Goal: Task Accomplishment & Management: Use online tool/utility

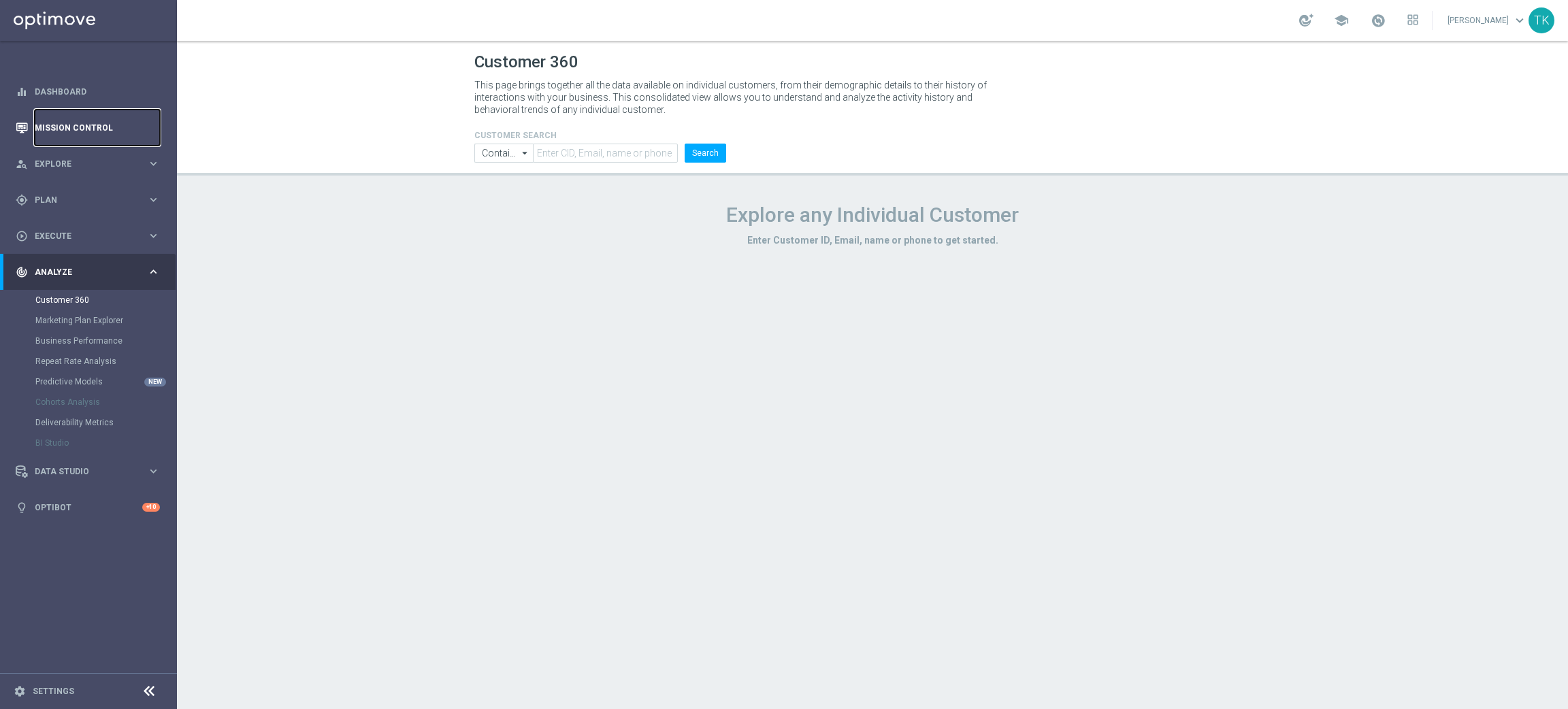
click at [99, 118] on link "Mission Control" at bounding box center [96, 127] width 125 height 36
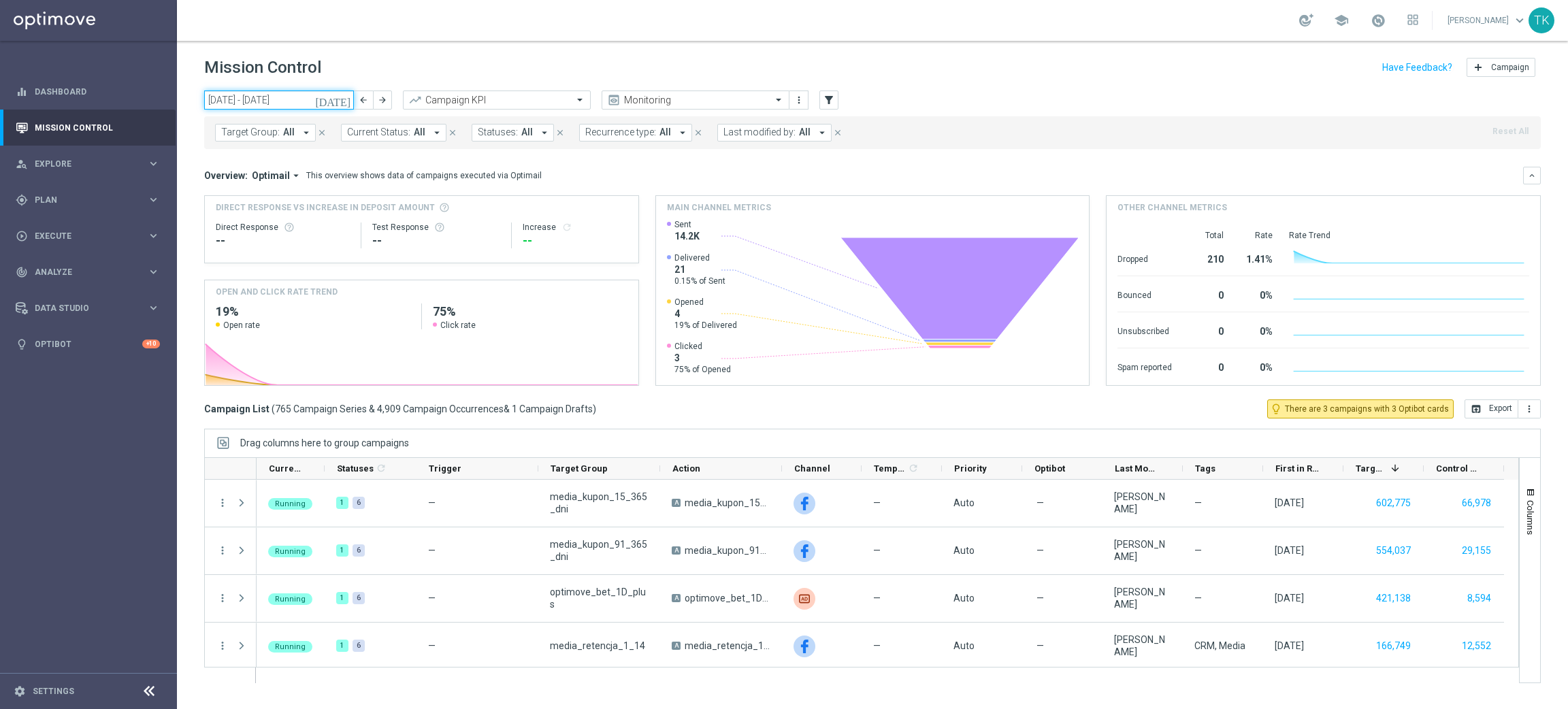
click at [308, 99] on input "[DATE] - [DATE]" at bounding box center [279, 99] width 150 height 19
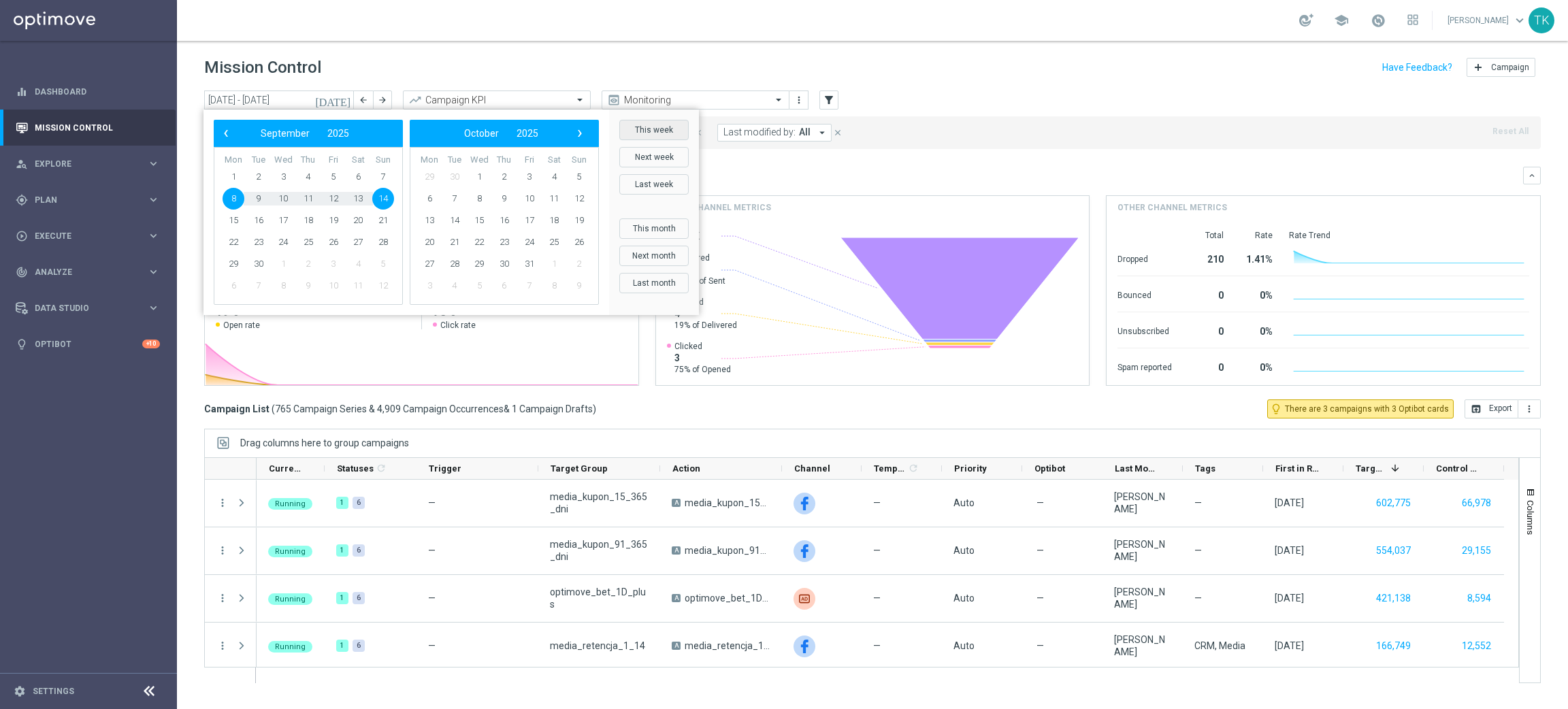
click at [660, 134] on button "This week" at bounding box center [654, 130] width 70 height 21
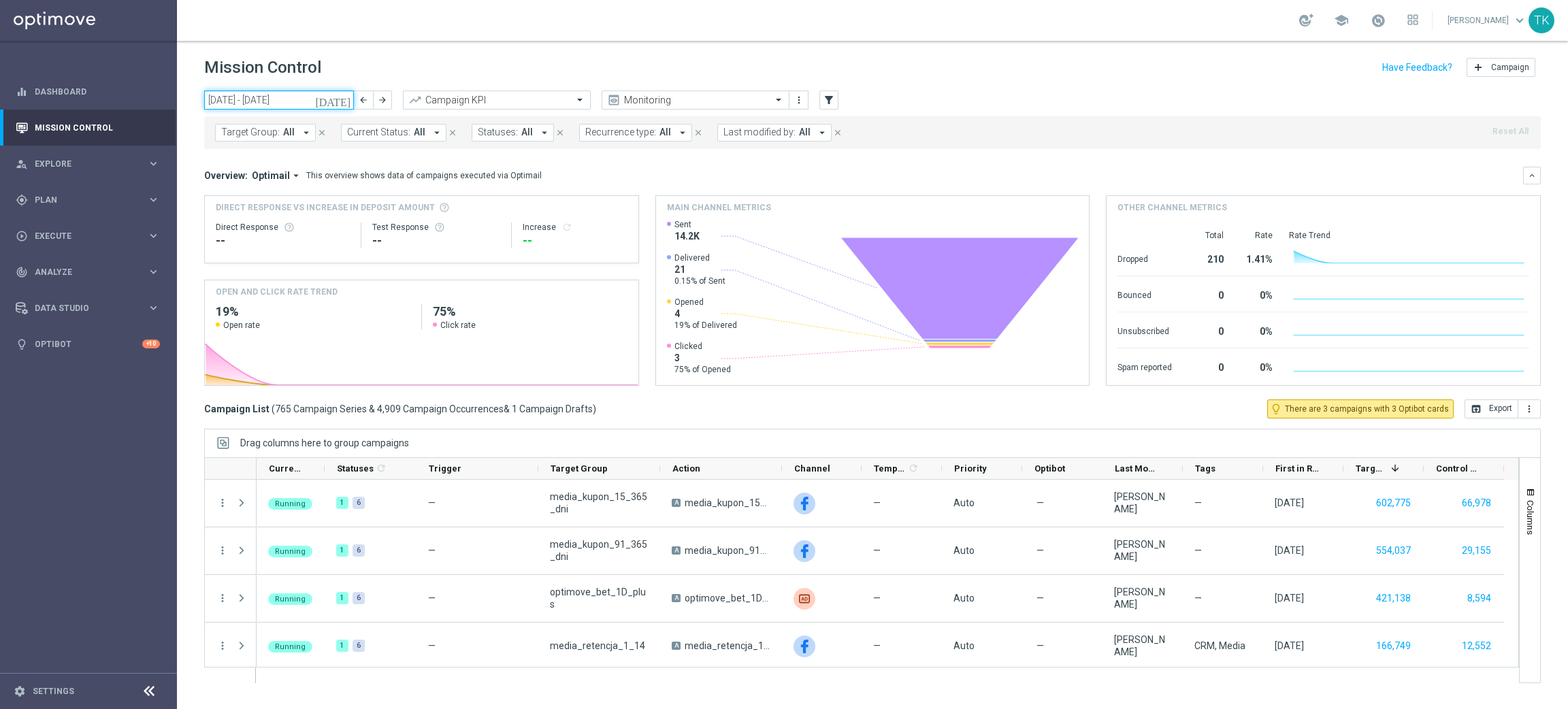
click at [304, 97] on input "[DATE] - [DATE]" at bounding box center [279, 99] width 150 height 19
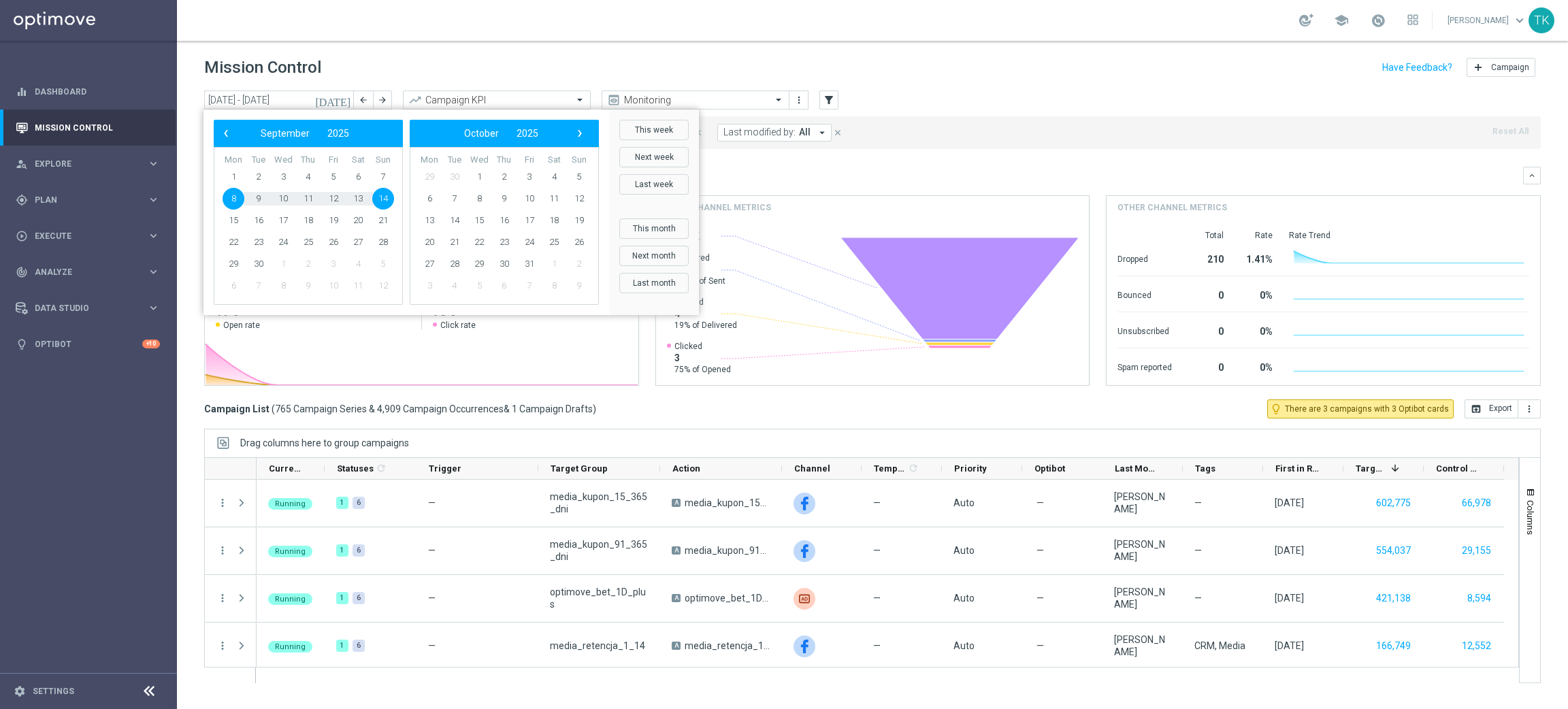
click at [353, 100] on button "[DATE]" at bounding box center [333, 100] width 40 height 21
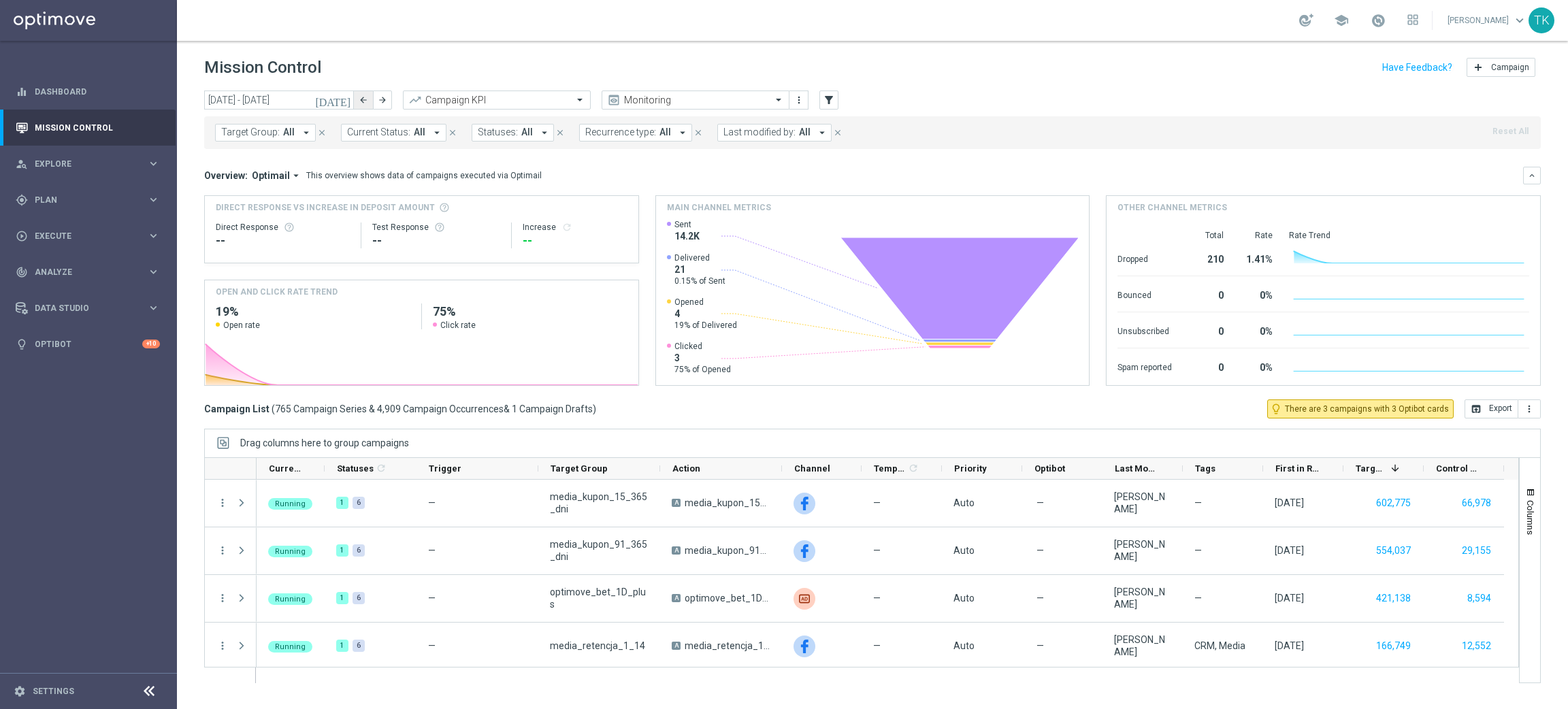
click at [366, 100] on icon "arrow_back" at bounding box center [363, 100] width 10 height 10
type input "[DATE] - [DATE]"
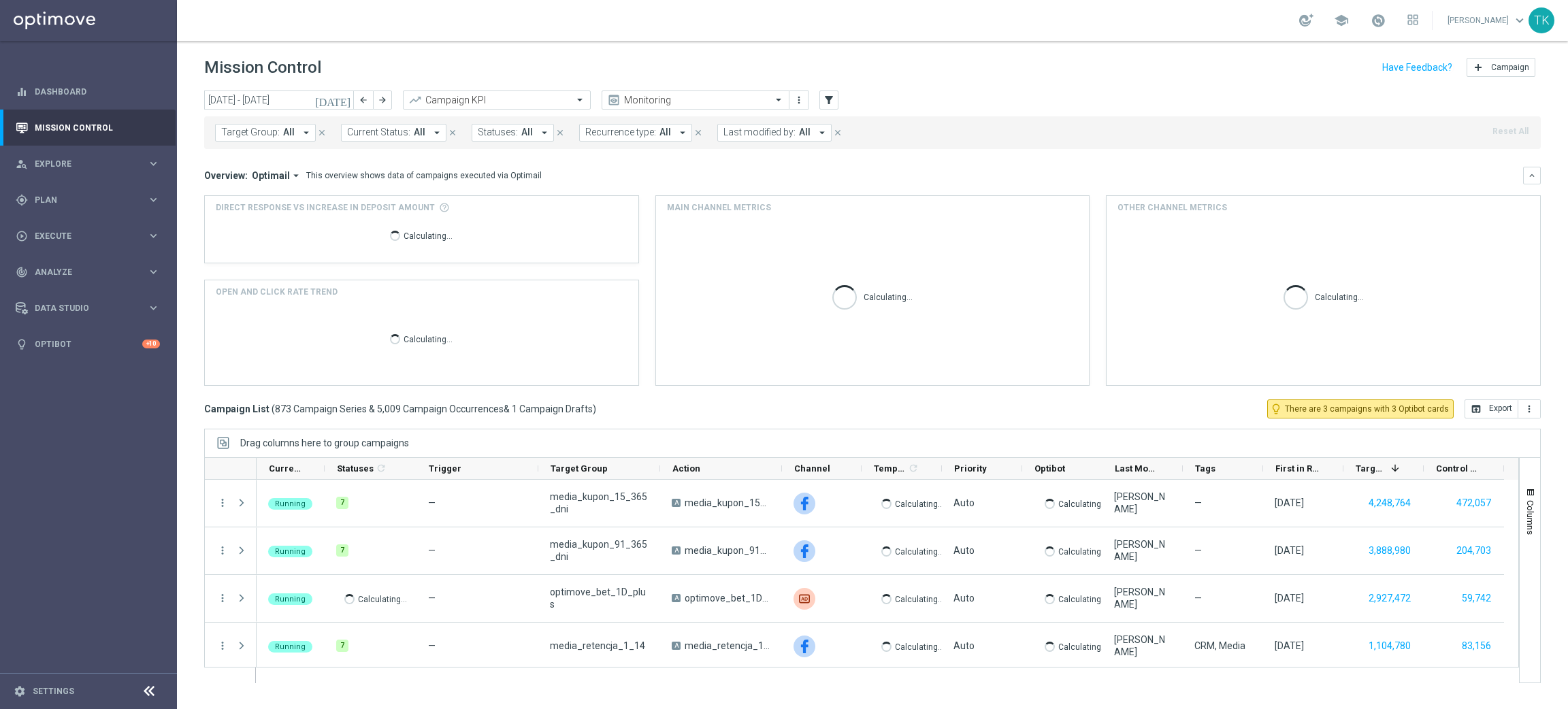
click at [248, 129] on span "Target Group:" at bounding box center [250, 133] width 58 height 12
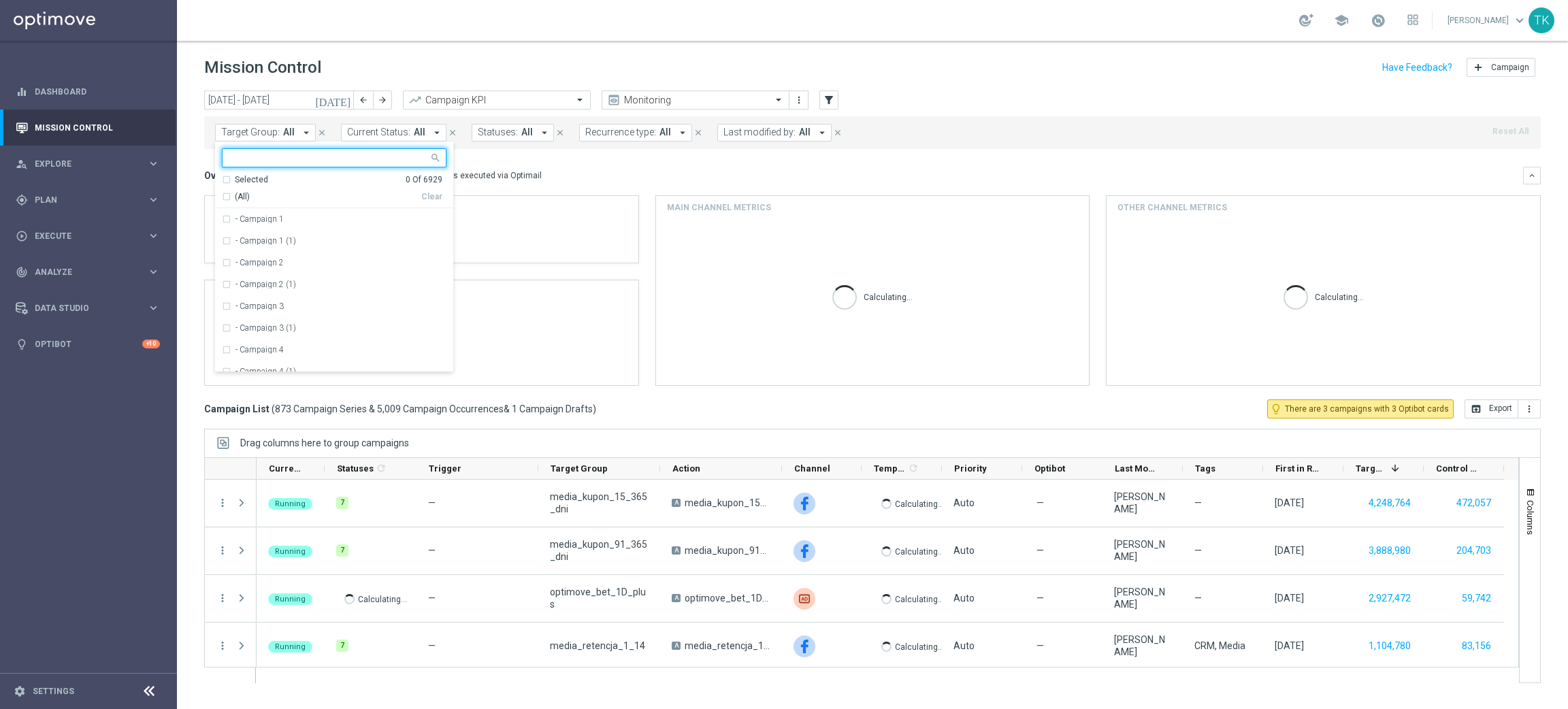
click at [244, 149] on div at bounding box center [334, 158] width 224 height 19
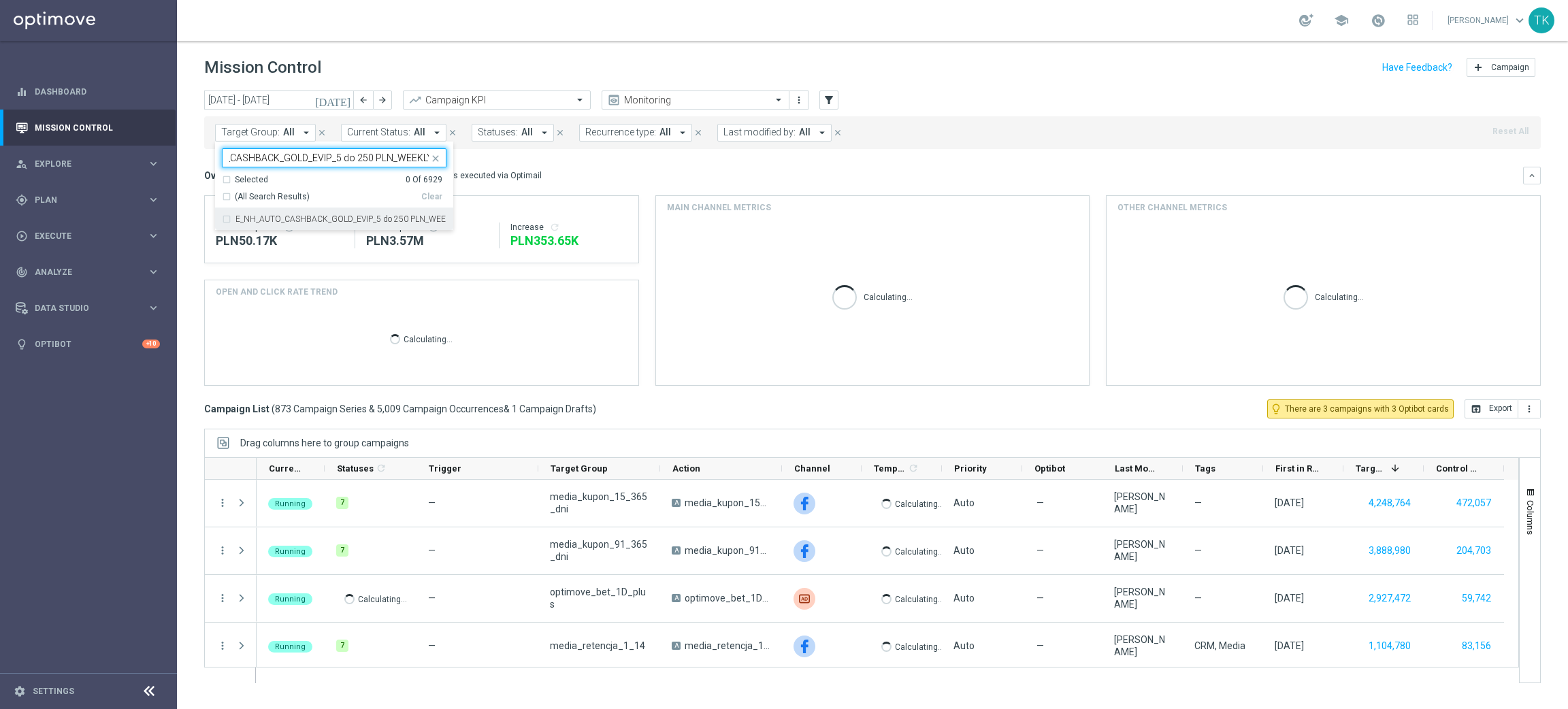
click at [251, 220] on label "E_NH_AUTO_CASHBACK_GOLD_EVIP_5 do 250 PLN_WEEKLY" at bounding box center [341, 219] width 211 height 8
type input "E_NH_AUTO_CASHBACK_GOLD_EVIP_5 do 250 PLN_WEEKLY"
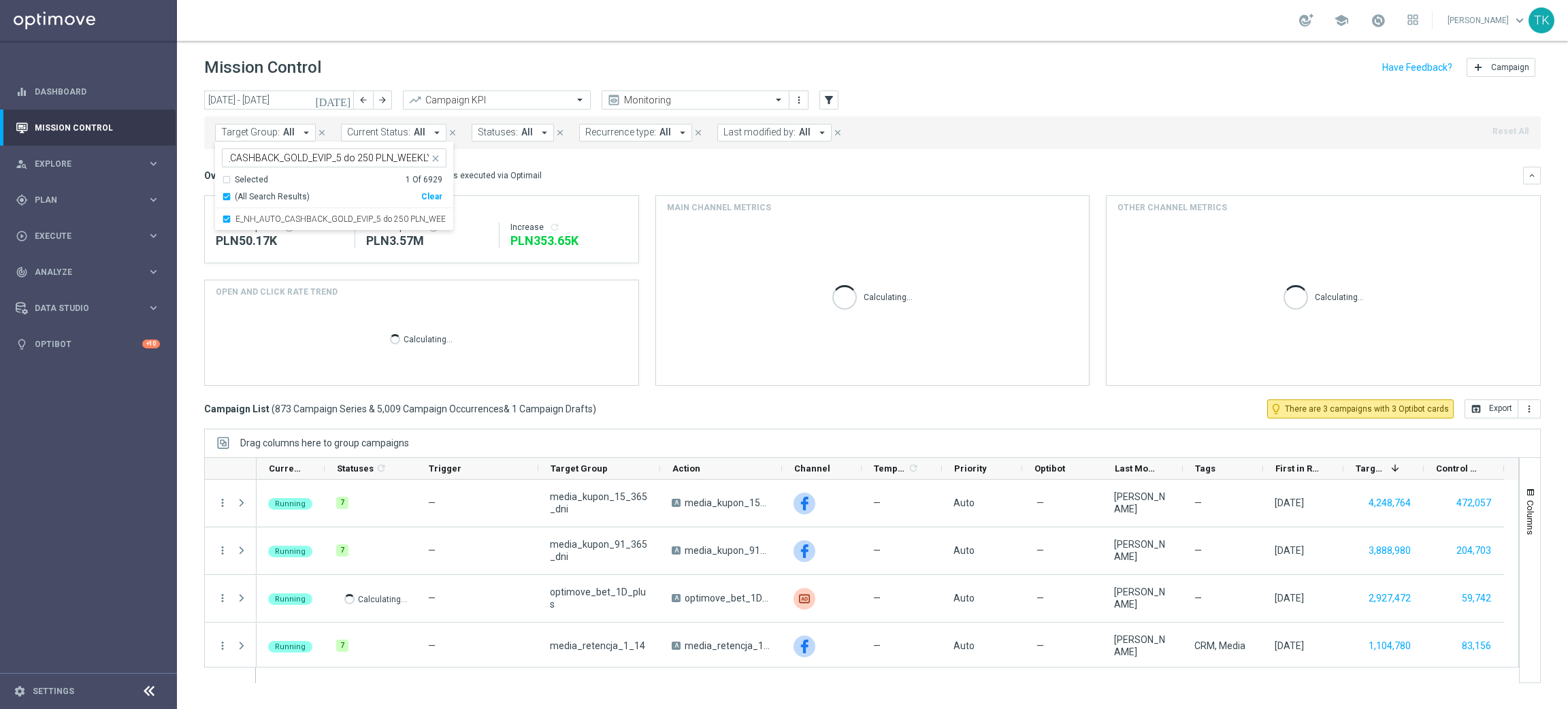
scroll to position [0, 0]
click at [199, 177] on div "[DATE] [DATE] - [DATE] arrow_back arrow_forward Campaign KPI trending_up Monito…" at bounding box center [872, 394] width 1391 height 607
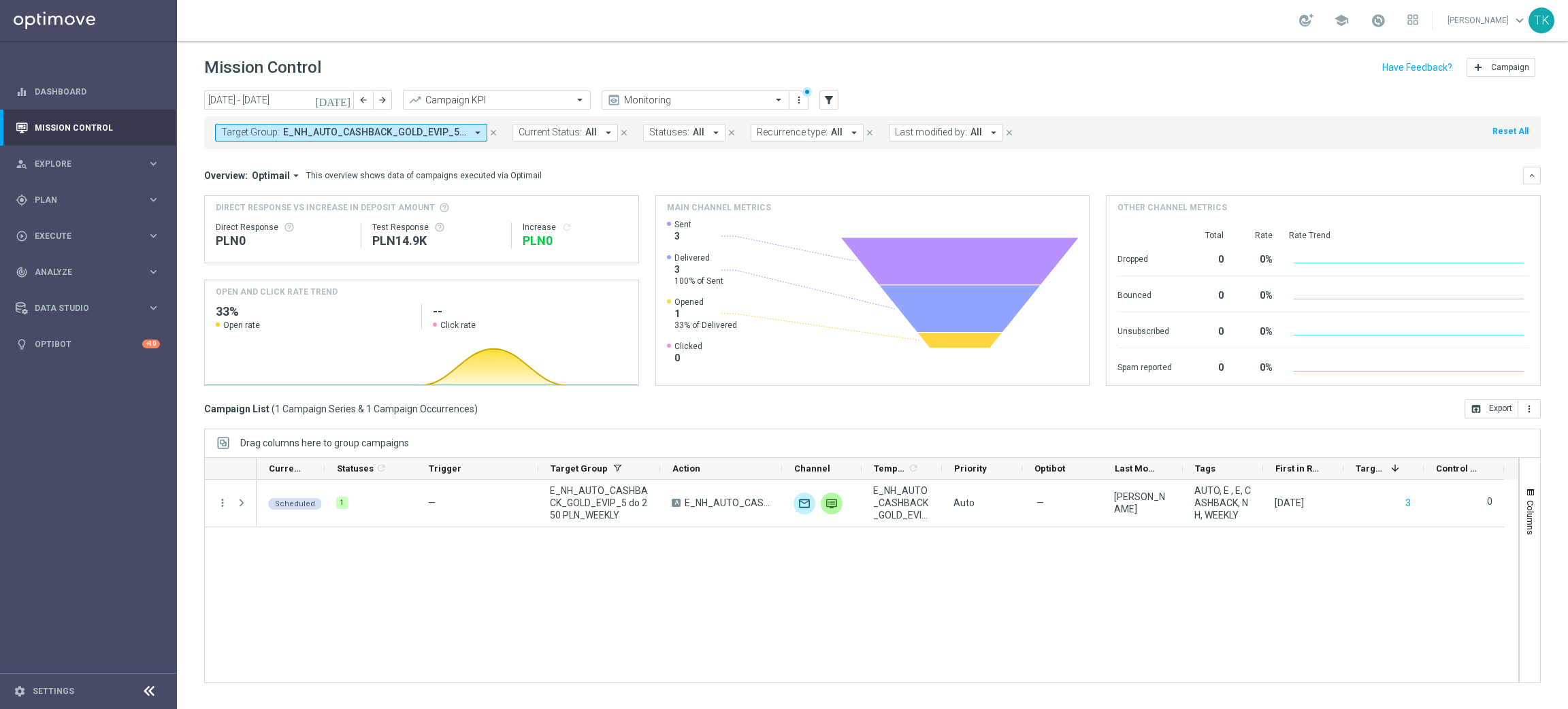
click at [431, 129] on span "E_NH_AUTO_CASHBACK_GOLD_EVIP_5 do 250 PLN_WEEKLY" at bounding box center [375, 133] width 183 height 12
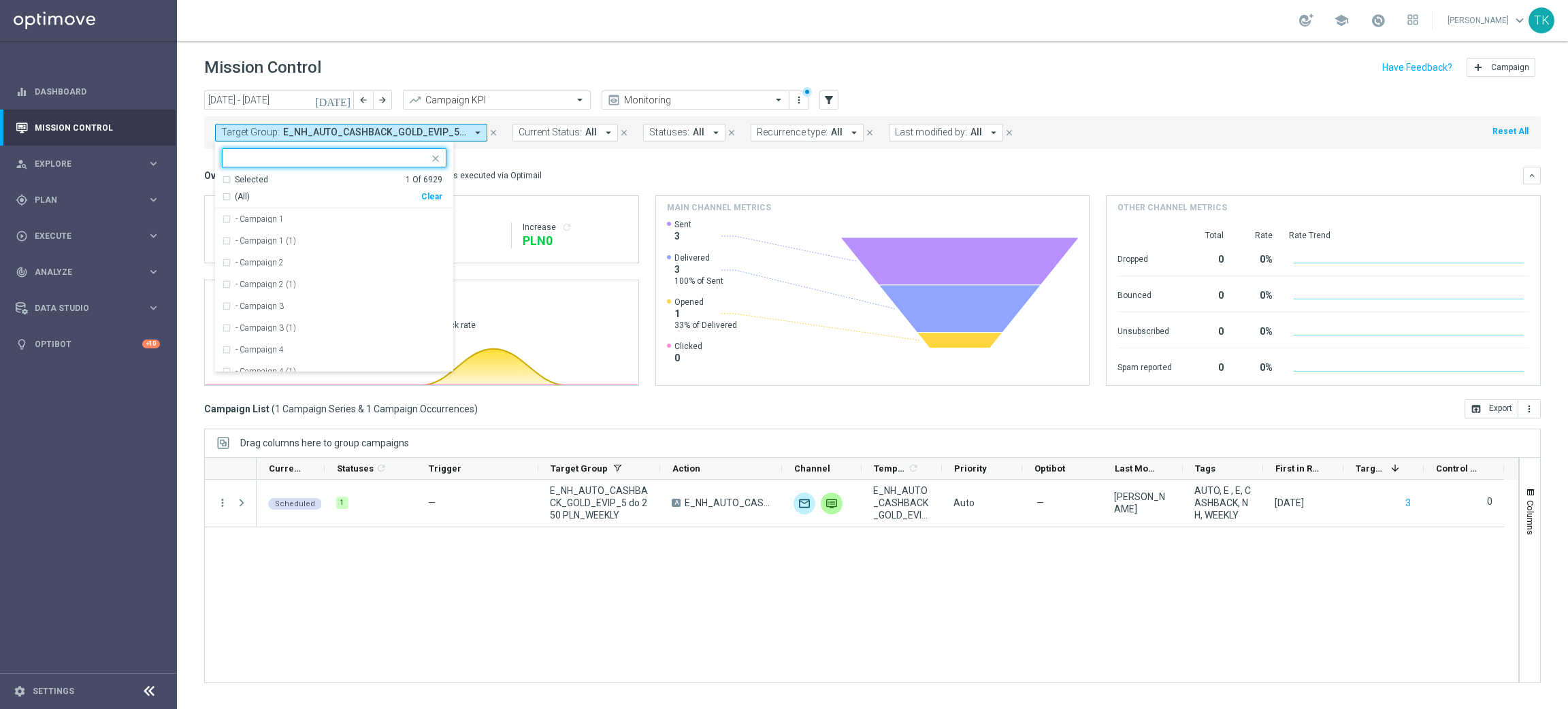
click at [0, 0] on div "Clear" at bounding box center [0, 0] width 0 height 0
click at [293, 159] on input "text" at bounding box center [329, 159] width 200 height 12
paste input "E_NL_AUTO_CASHBACK_GOLD_EVIP_5 do 250 PLN_WEEKLY"
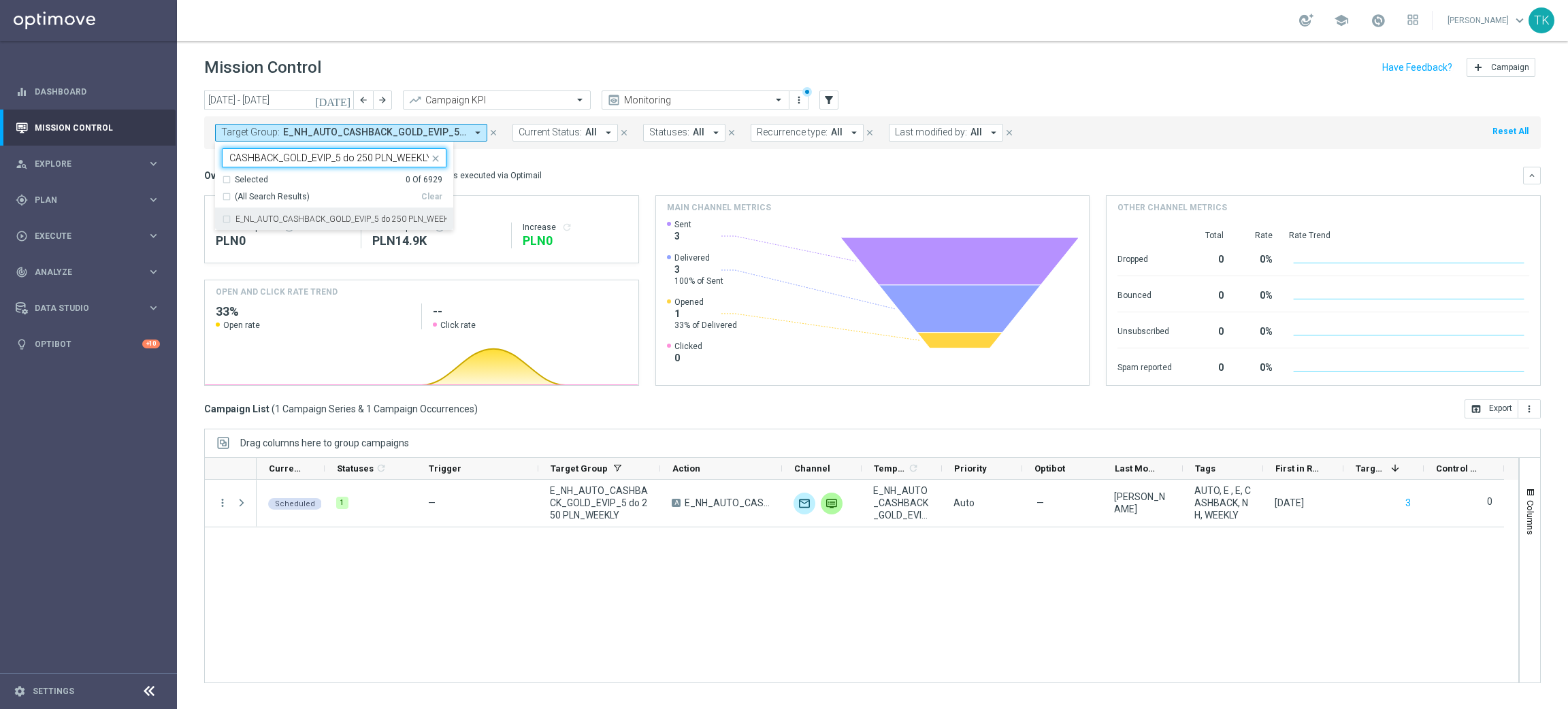
click at [266, 218] on label "E_NL_AUTO_CASHBACK_GOLD_EVIP_5 do 250 PLN_WEEKLY" at bounding box center [341, 219] width 211 height 8
type input "E_NL_AUTO_CASHBACK_GOLD_EVIP_5 do 250 PLN_WEEKLY"
click at [183, 202] on div "[DATE] [DATE] - [DATE] arrow_back arrow_forward Campaign KPI trending_up Monito…" at bounding box center [872, 394] width 1391 height 607
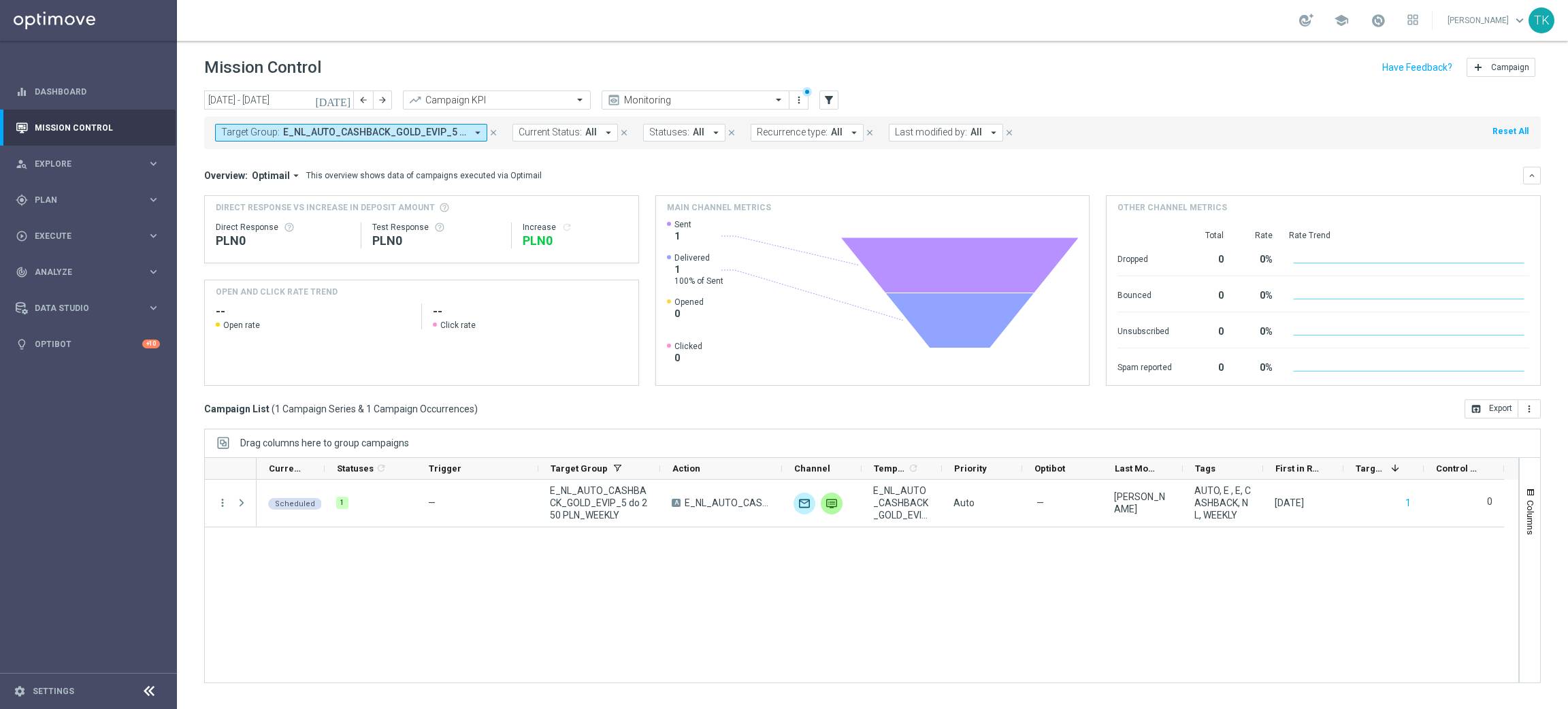
click at [321, 127] on span "E_NL_AUTO_CASHBACK_GOLD_EVIP_5 do 250 PLN_WEEKLY" at bounding box center [375, 133] width 183 height 12
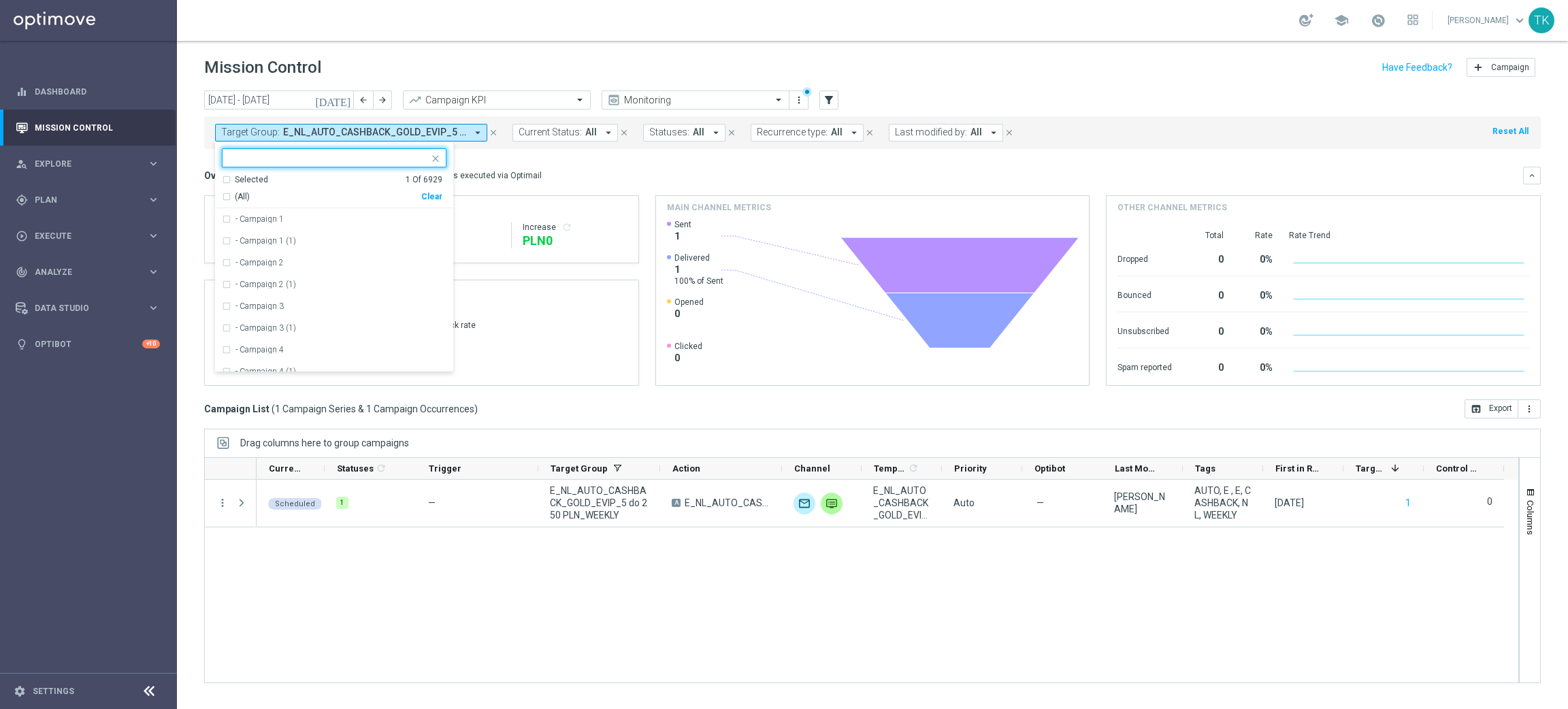
click at [0, 0] on div "Clear" at bounding box center [0, 0] width 0 height 0
click at [329, 161] on input "text" at bounding box center [329, 159] width 200 height 12
paste input "E_NH_AUTO_CASHBACK_SILVER_EVIP_5 do 250 PLN_WEEKLY"
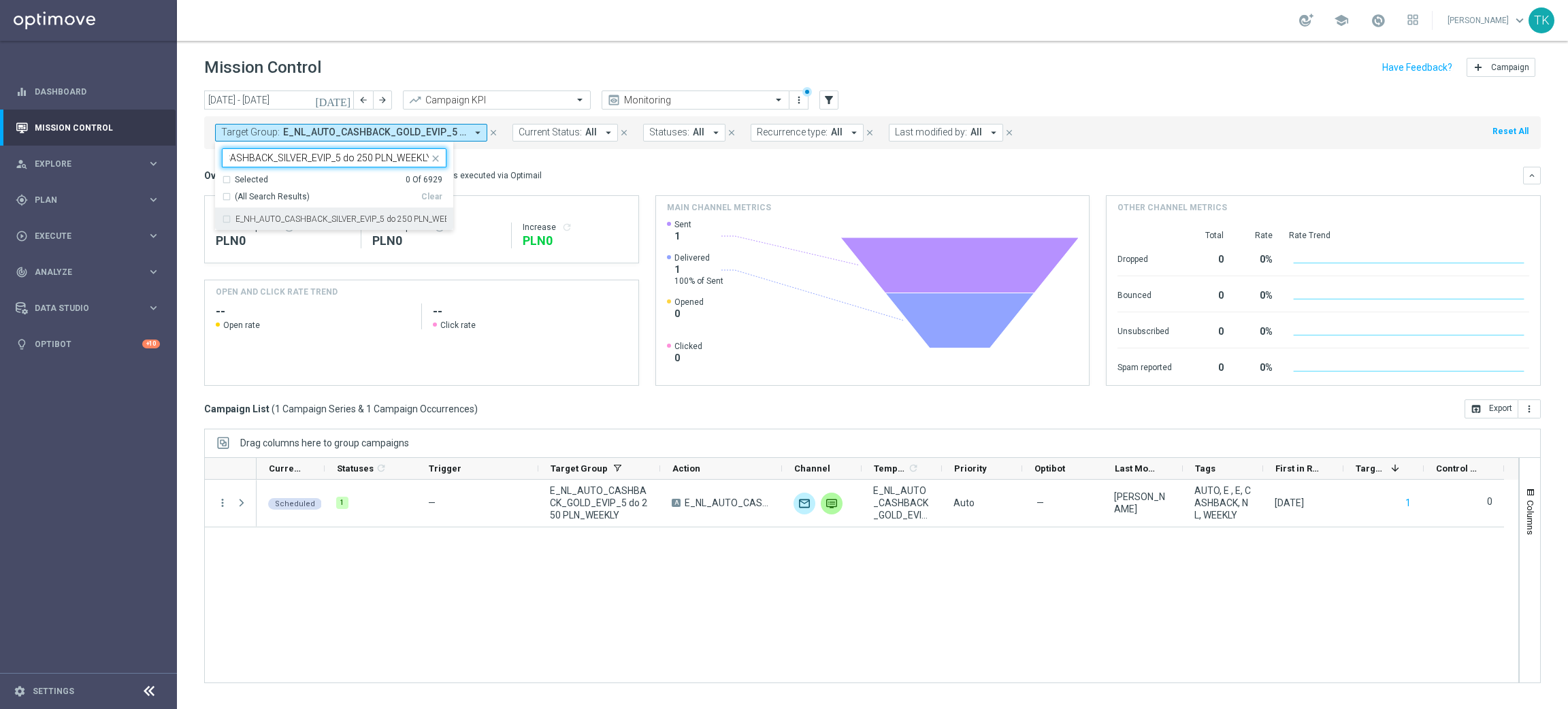
click at [299, 220] on label "E_NH_AUTO_CASHBACK_SILVER_EVIP_5 do 250 PLN_WEEKLY" at bounding box center [341, 219] width 211 height 8
type input "E_NH_AUTO_CASHBACK_SILVER_EVIP_5 do 250 PLN_WEEKLY"
click at [190, 165] on div "[DATE] [DATE] - [DATE] arrow_back arrow_forward Campaign KPI trending_up Monito…" at bounding box center [872, 394] width 1391 height 607
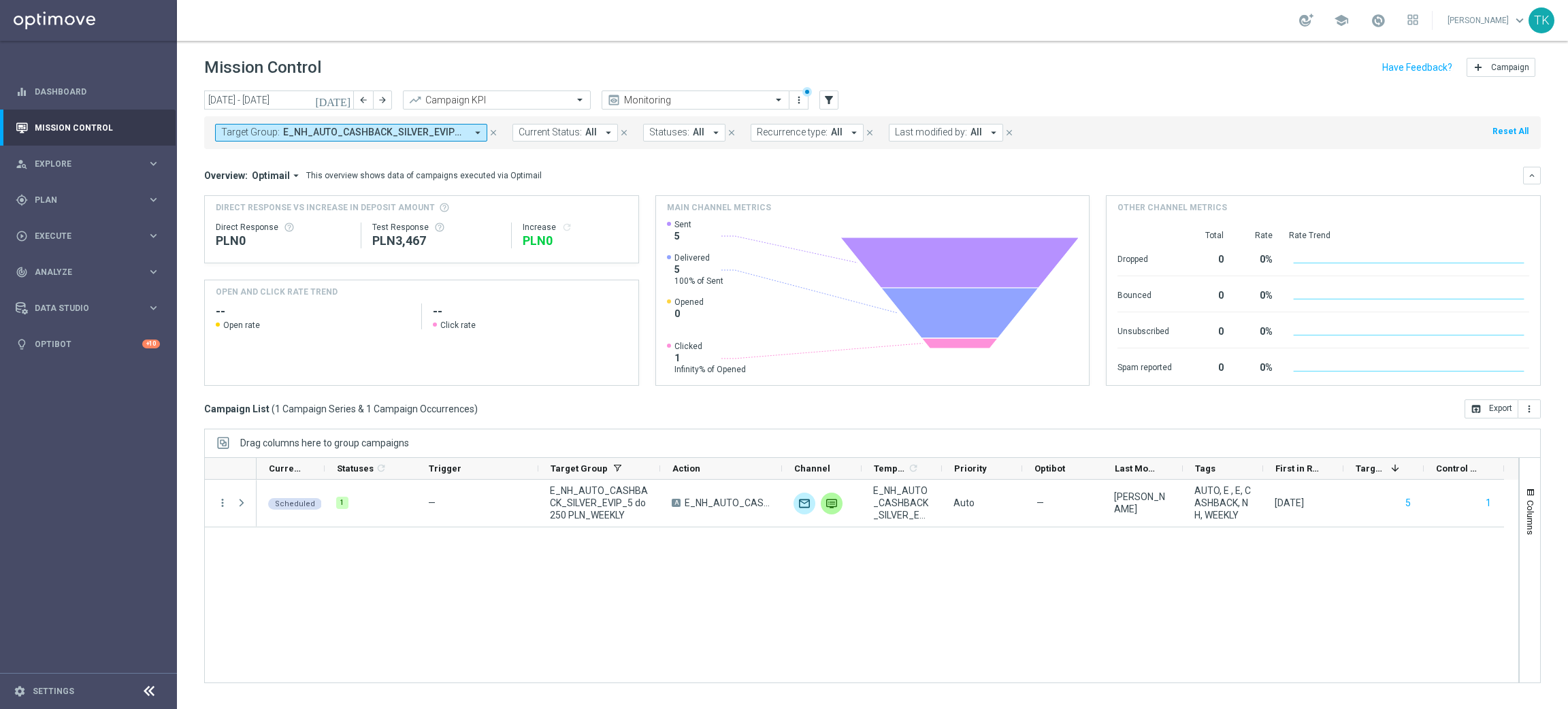
click at [411, 129] on span "E_NH_AUTO_CASHBACK_SILVER_EVIP_5 do 250 PLN_WEEKLY" at bounding box center [375, 133] width 183 height 12
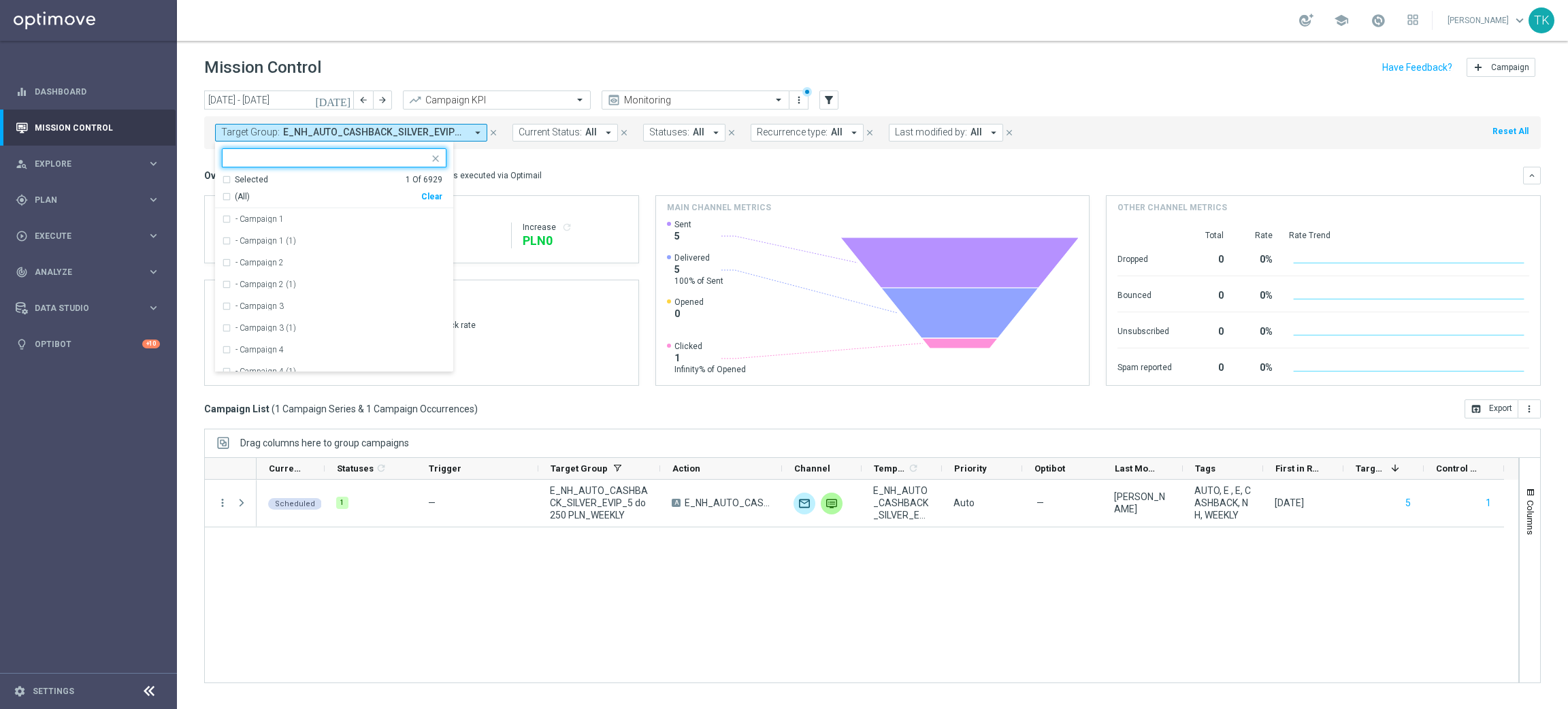
click at [0, 0] on div "Clear" at bounding box center [0, 0] width 0 height 0
click at [271, 159] on input "text" at bounding box center [329, 159] width 200 height 12
paste input "E_NL_AUTO_CASHBACK_SILVER_EVIP_5 do 250 PLN_WEEKLY"
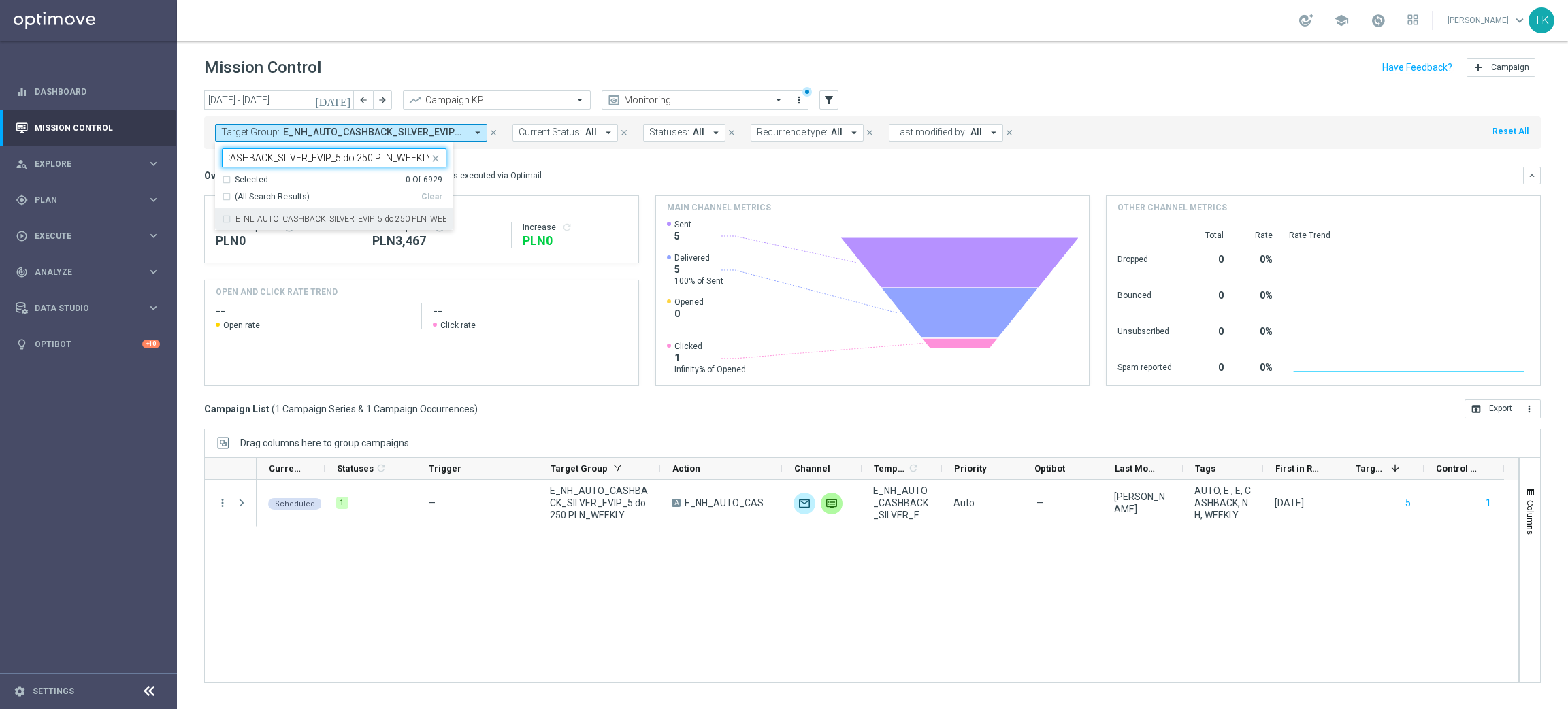
click at [266, 226] on div "E_NL_AUTO_CASHBACK_SILVER_EVIP_5 do 250 PLN_WEEKLY" at bounding box center [334, 220] width 224 height 22
type input "E_NL_AUTO_CASHBACK_SILVER_EVIP_5 do 250 PLN_WEEKLY"
click at [186, 175] on div "[DATE] [DATE] - [DATE] arrow_back arrow_forward Campaign KPI trending_up Monito…" at bounding box center [872, 394] width 1391 height 607
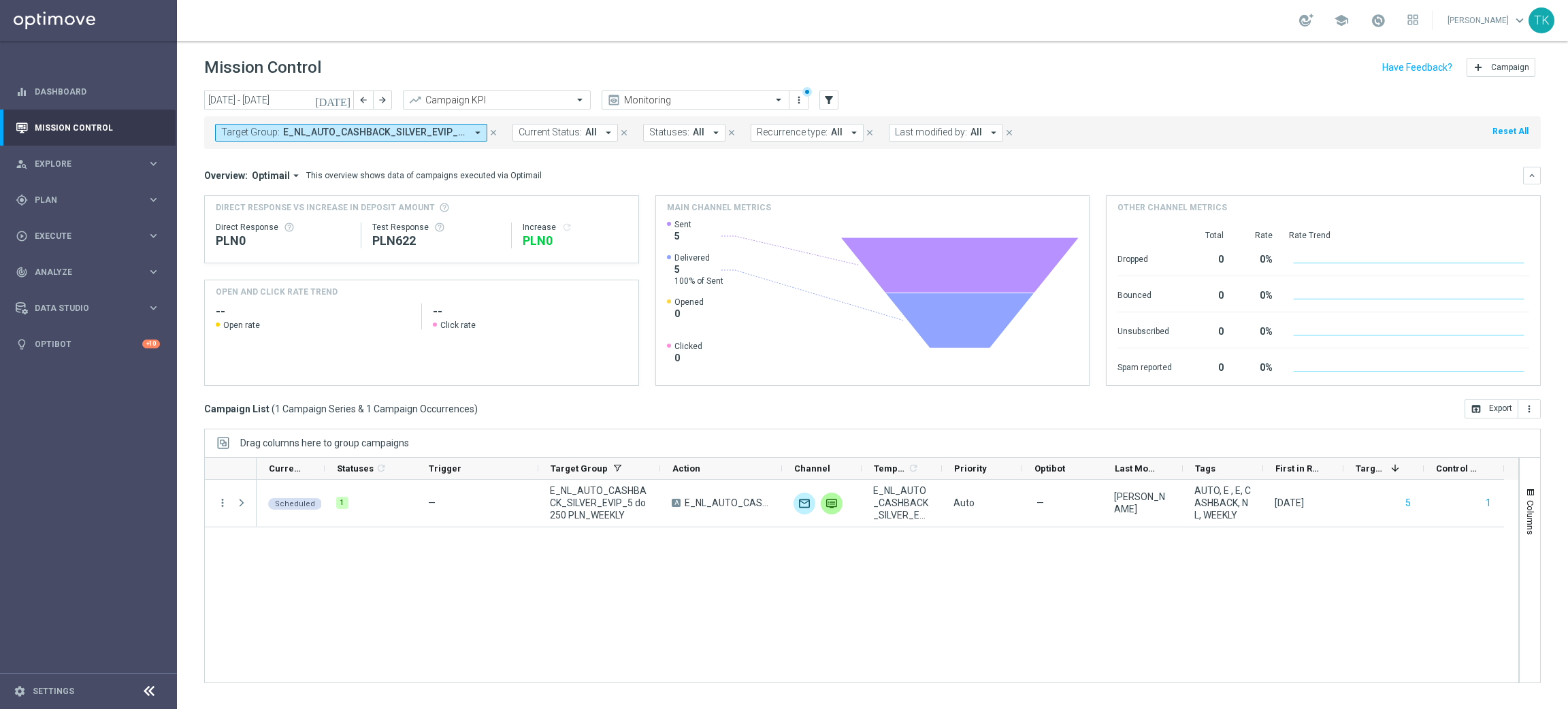
click at [314, 137] on span "E_NL_AUTO_CASHBACK_SILVER_EVIP_5 do 250 PLN_WEEKLY" at bounding box center [375, 133] width 183 height 12
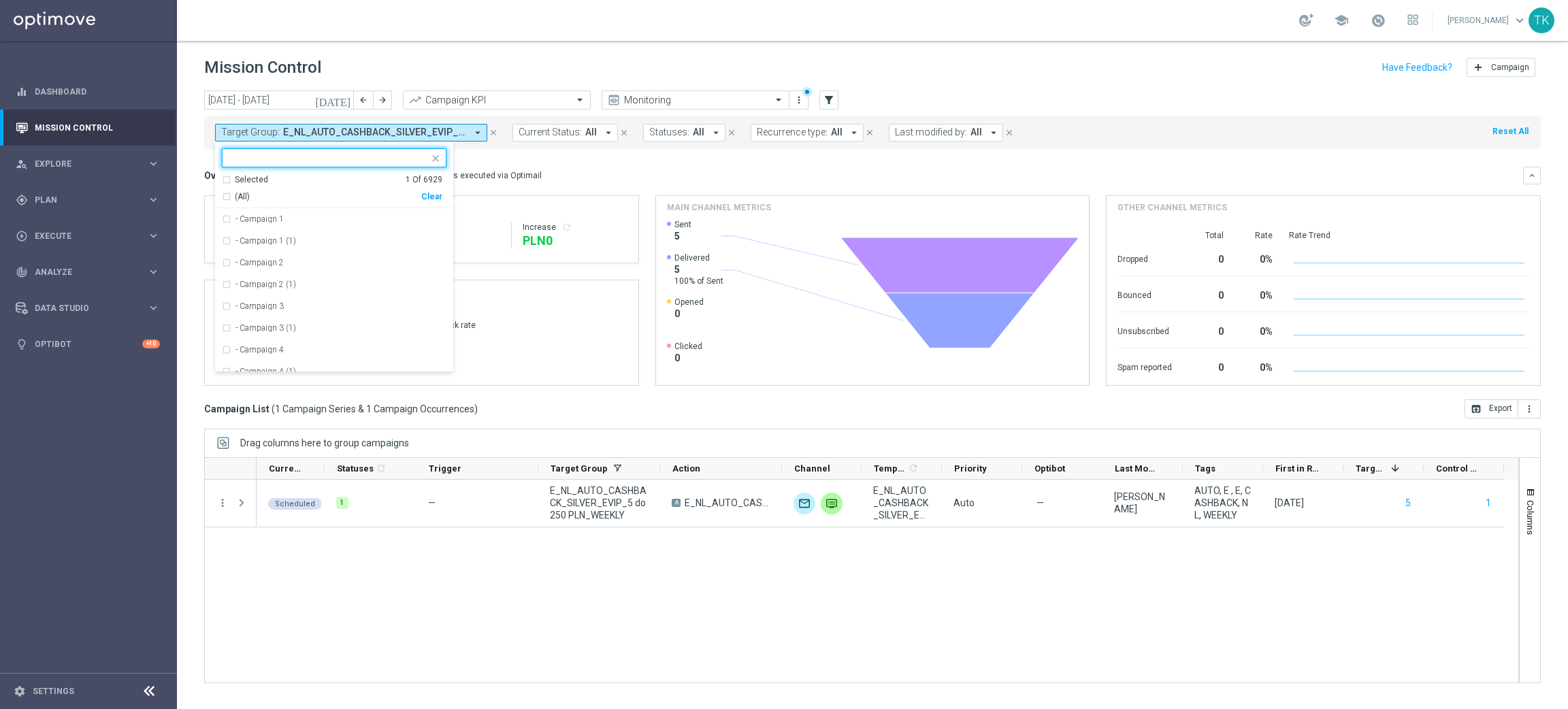
click at [0, 0] on div "Clear" at bounding box center [0, 0] width 0 height 0
click at [250, 149] on div at bounding box center [326, 157] width 207 height 17
paste input "AUTO_DEPO_GOLD_EVIP_25"
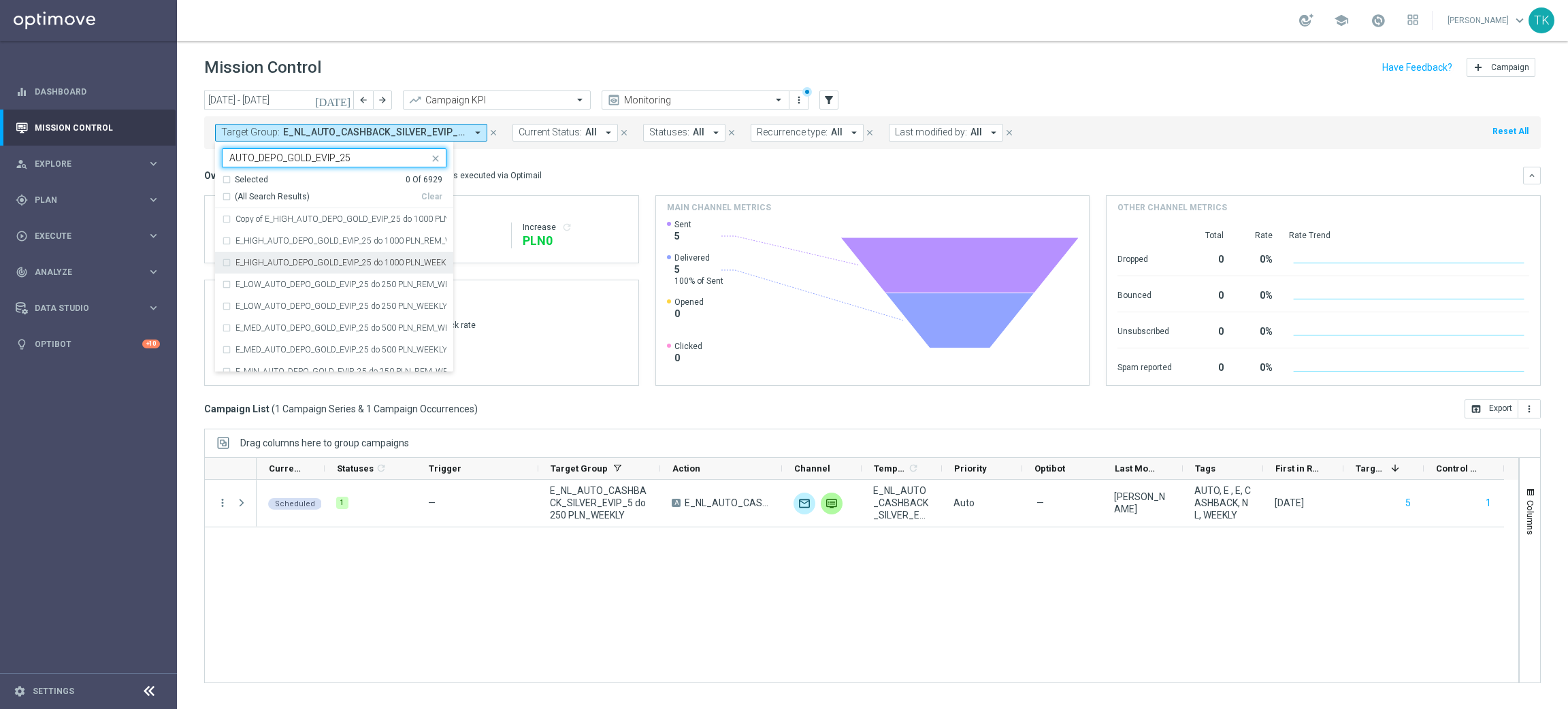
click at [288, 259] on label "E_HIGH_AUTO_DEPO_GOLD_EVIP_25 do 1000 PLN_WEEKLY" at bounding box center [341, 263] width 211 height 8
type input "AUTO_DEPO_GOLD_EVIP_25"
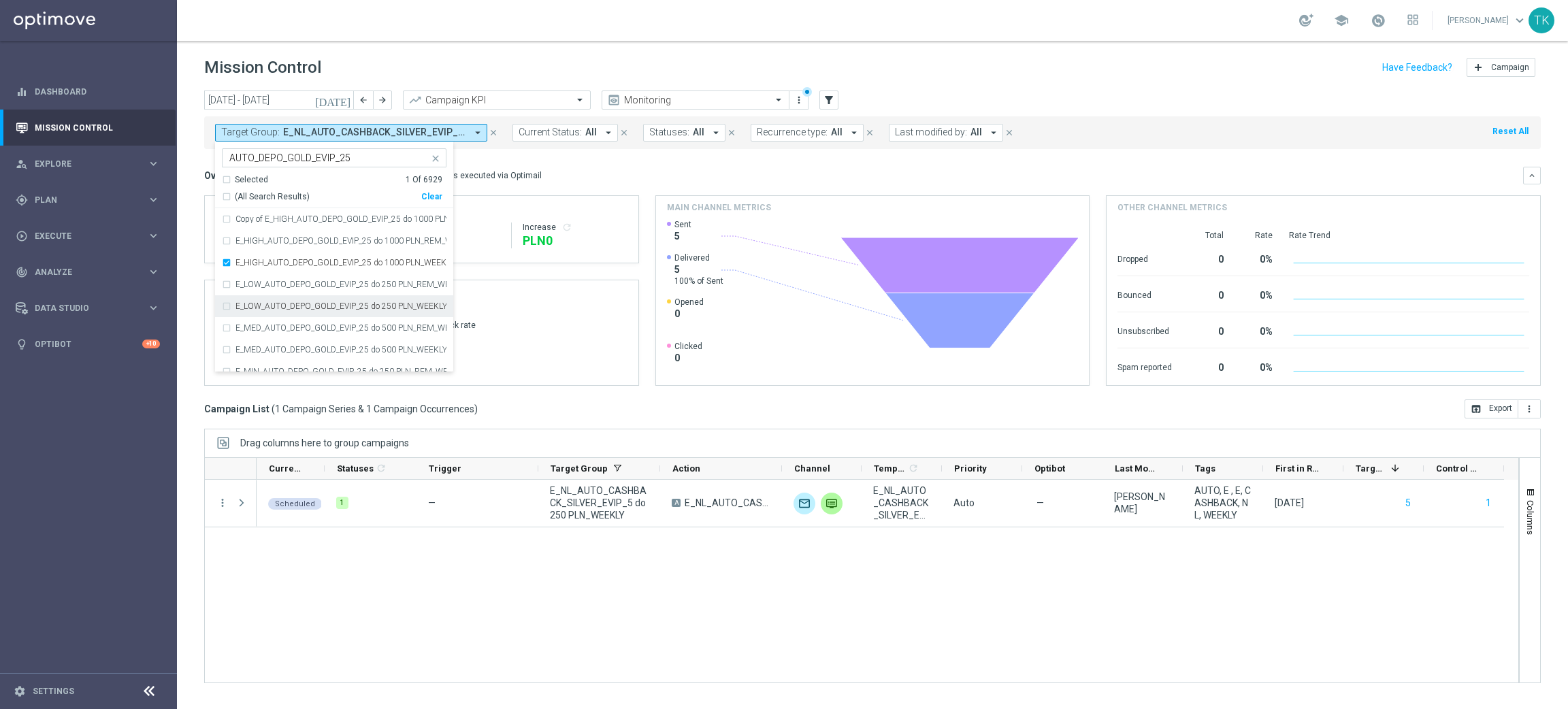
click at [303, 306] on label "E_LOW_AUTO_DEPO_GOLD_EVIP_25 do 250 PLN_WEEKLY" at bounding box center [341, 306] width 211 height 8
click at [305, 341] on div "E_MED_AUTO_DEPO_GOLD_EVIP_25 do 500 PLN_WEEKLY" at bounding box center [334, 350] width 224 height 22
click at [296, 354] on div "E_MIN_AUTO_DEPO_GOLD_EVIP_25 do 250 PLN_WEEKLY" at bounding box center [334, 361] width 224 height 22
click at [193, 235] on div "[DATE] [DATE] - [DATE] arrow_back arrow_forward Campaign KPI trending_up Monito…" at bounding box center [872, 394] width 1391 height 607
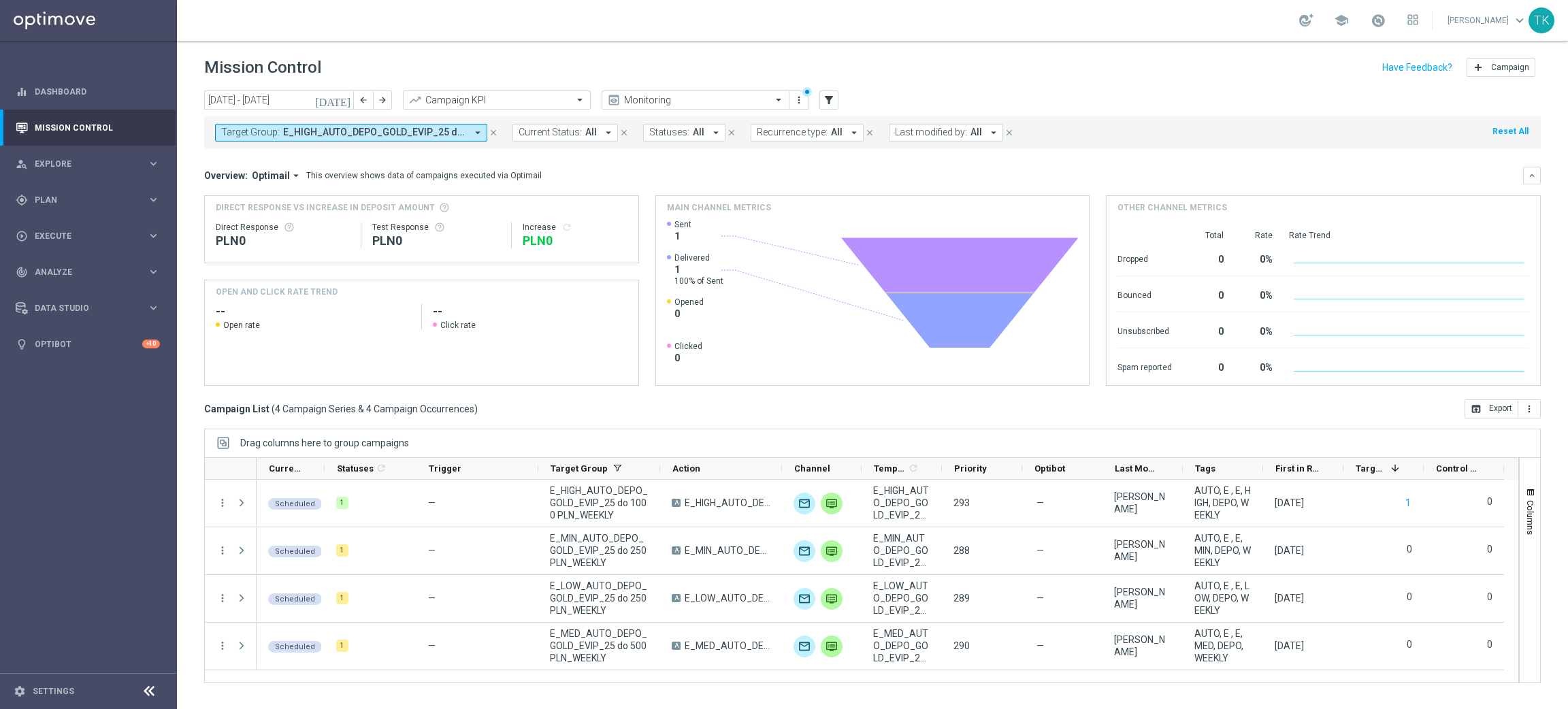
click at [337, 129] on span "E_HIGH_AUTO_DEPO_GOLD_EVIP_25 do 1000 PLN_WEEKLY, E_LOW_AUTO_DEPO_GOLD_EVIP_25 …" at bounding box center [375, 133] width 183 height 12
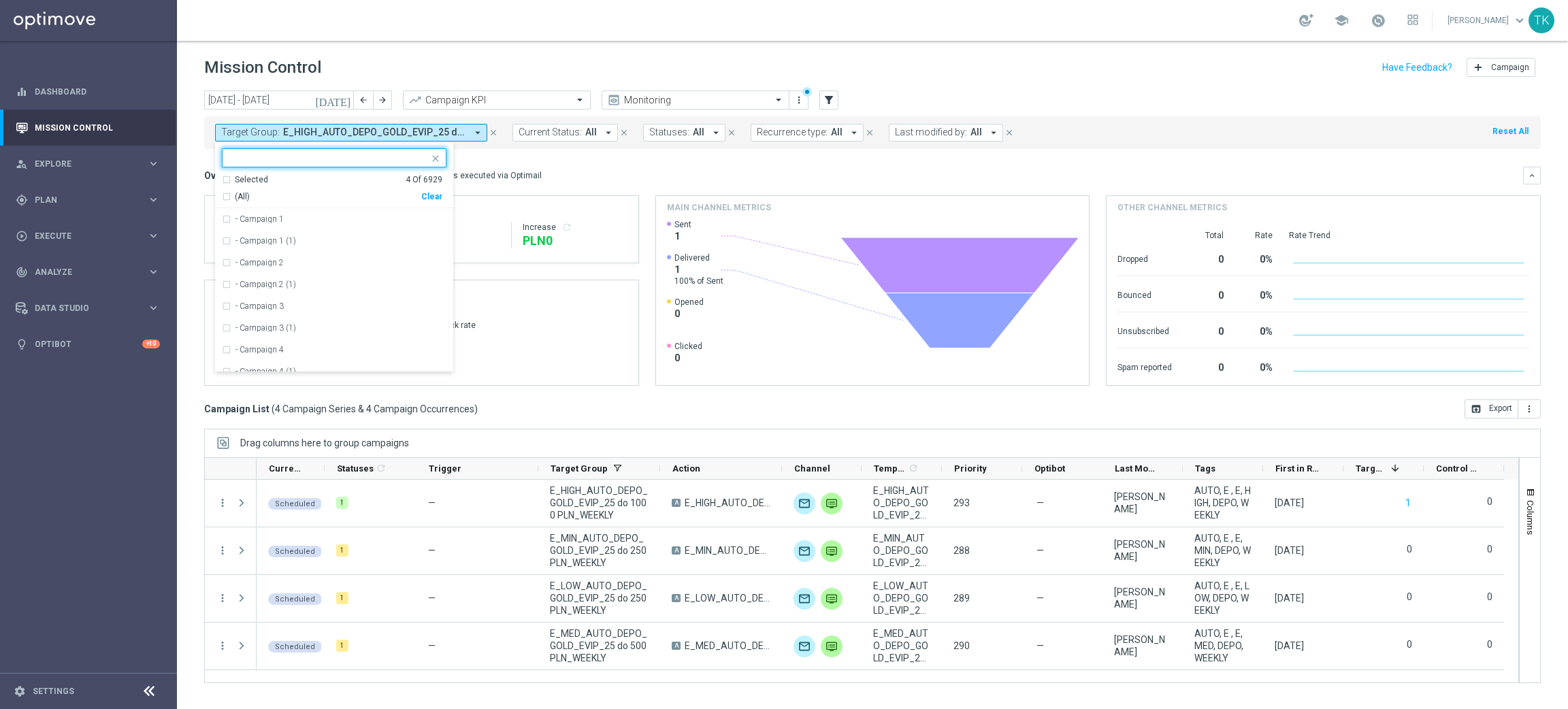
click at [0, 0] on div "Clear" at bounding box center [0, 0] width 0 height 0
click at [292, 154] on input "text" at bounding box center [329, 159] width 200 height 12
paste input "AUTO_DEPO_SILVER_EVIP_25"
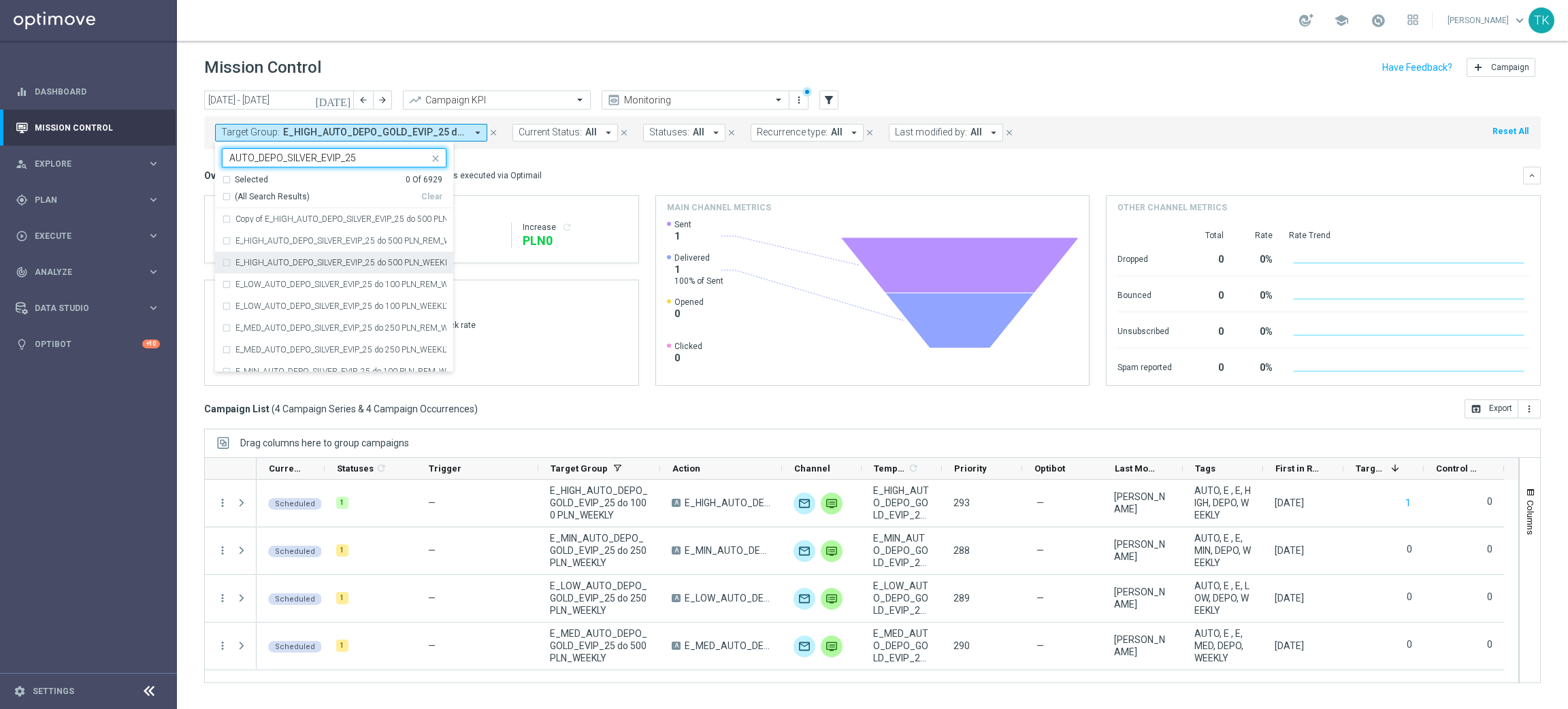
click at [291, 261] on label "E_HIGH_AUTO_DEPO_SILVER_EVIP_25 do 500 PLN_WEEKLY" at bounding box center [341, 263] width 211 height 8
type input "AUTO_DEPO_SILVER_EVIP_25"
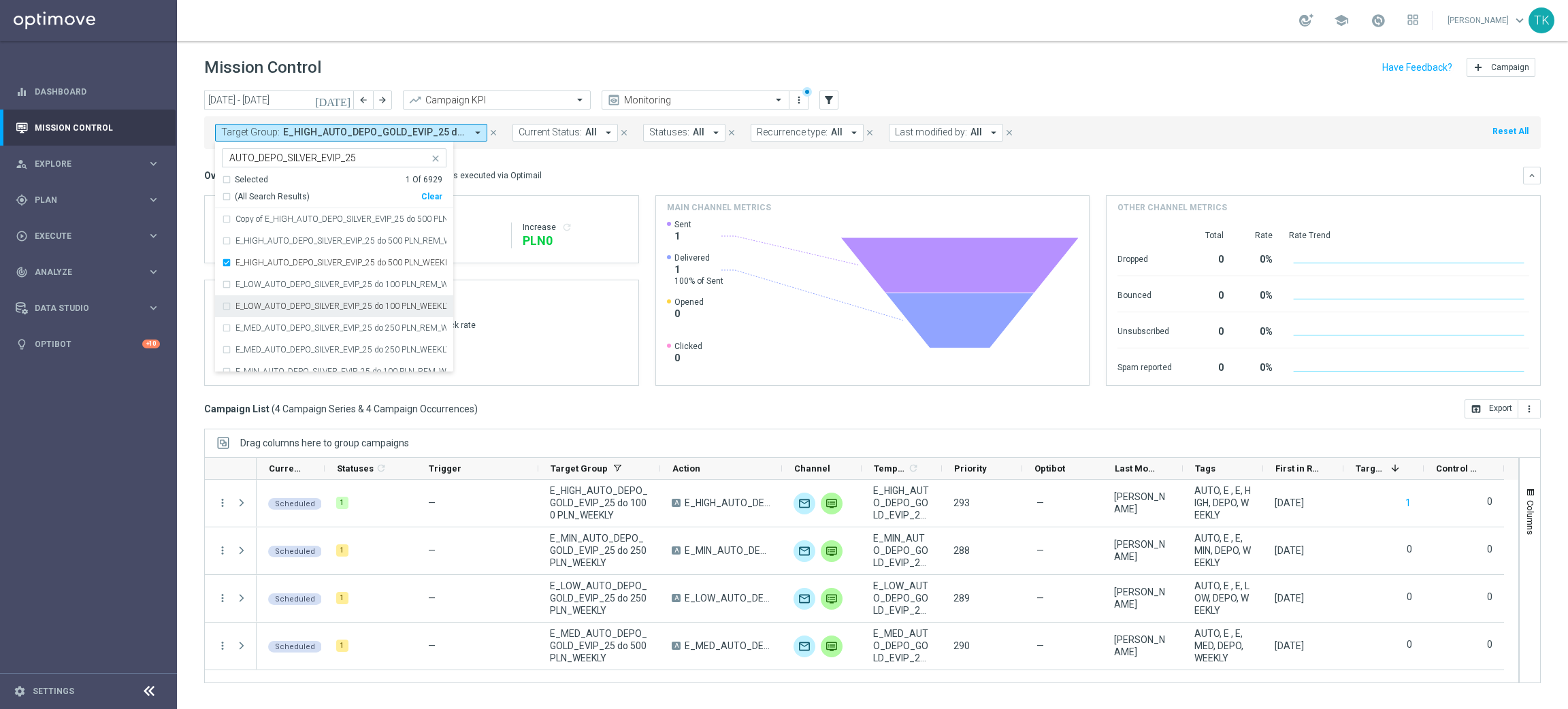
click at [292, 298] on div "E_LOW_AUTO_DEPO_SILVER_EVIP_25 do 100 PLN_WEEKLY" at bounding box center [334, 306] width 224 height 22
click at [292, 346] on div "E_MED_AUTO_DEPO_SILVER_EVIP_25 do 250 PLN_WEEKLY" at bounding box center [334, 350] width 224 height 22
click at [286, 354] on div "E_MIN_AUTO_DEPO_SILVER_EVIP_25 do 100 PLN_WEEKLY" at bounding box center [334, 361] width 224 height 22
click at [189, 227] on div "[DATE] [DATE] - [DATE] arrow_back arrow_forward Campaign KPI trending_up Monito…" at bounding box center [872, 394] width 1391 height 607
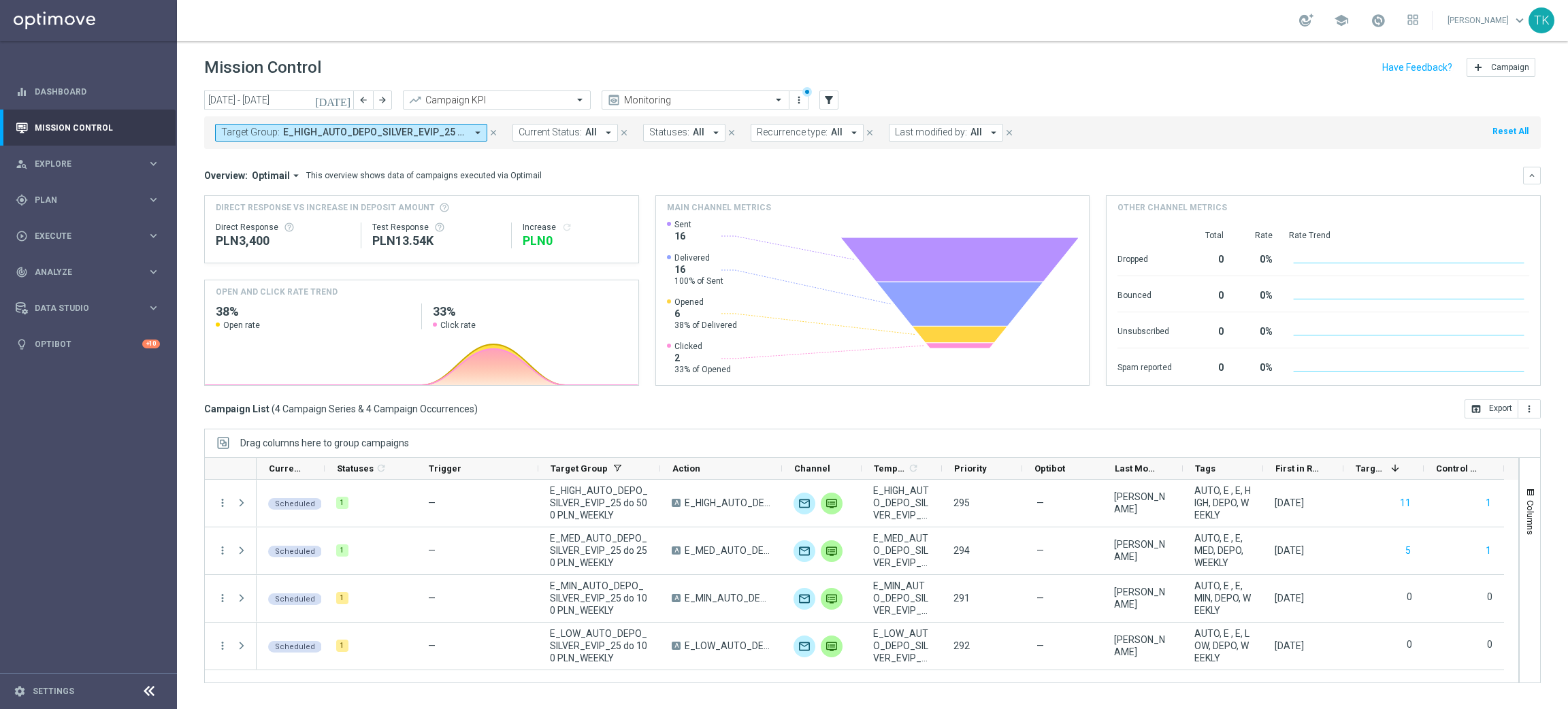
click at [373, 125] on button "Target Group: E_HIGH_AUTO_DEPO_SILVER_EVIP_25 do 500 PLN_WEEKLY, E_LOW_AUTO_DEP…" at bounding box center [350, 133] width 273 height 18
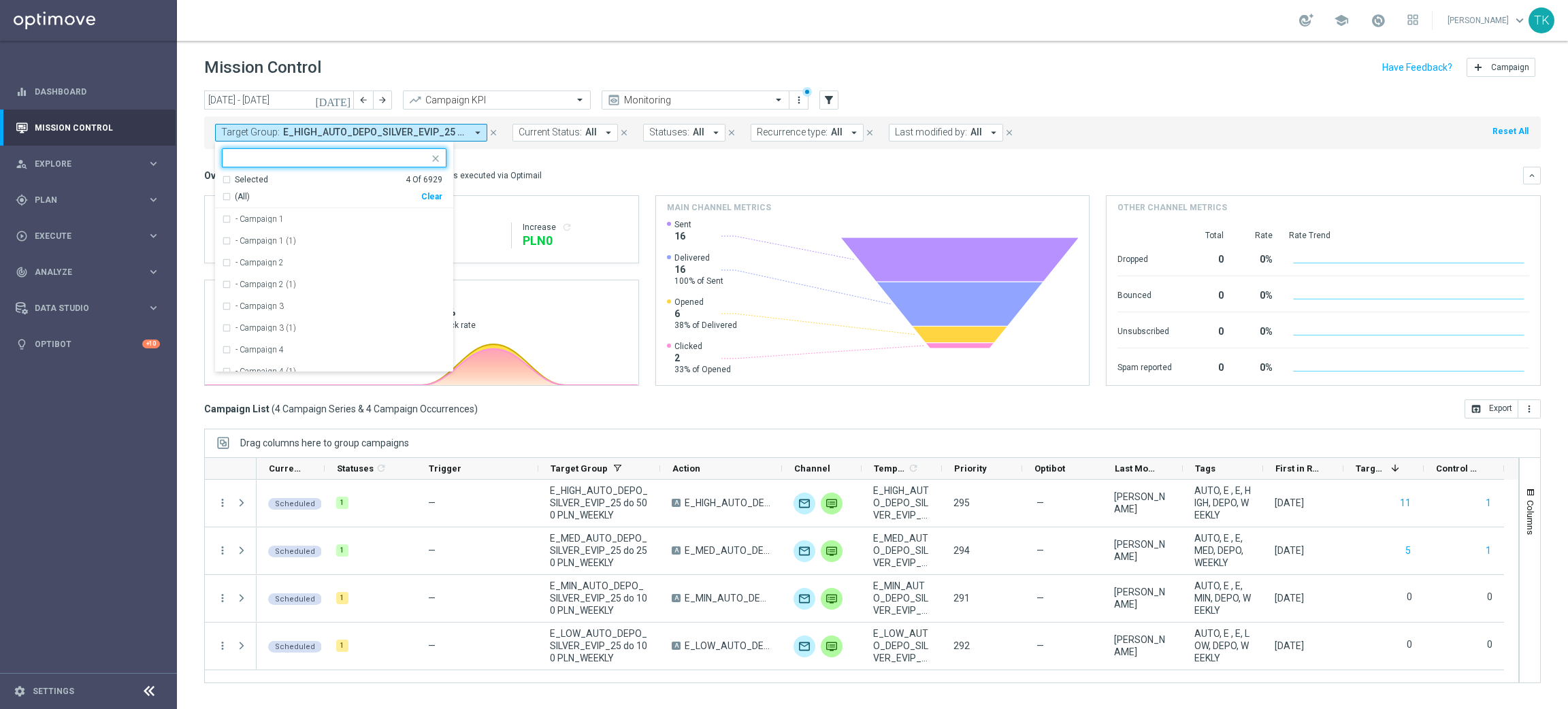
click at [431, 204] on div "Selected 4 Of 6929 (All) Clear" at bounding box center [334, 191] width 238 height 34
click at [0, 0] on div "Clear" at bounding box center [0, 0] width 0 height 0
click at [287, 151] on div at bounding box center [326, 157] width 207 height 17
paste input "SCRATCH_GOLD_EVIP"
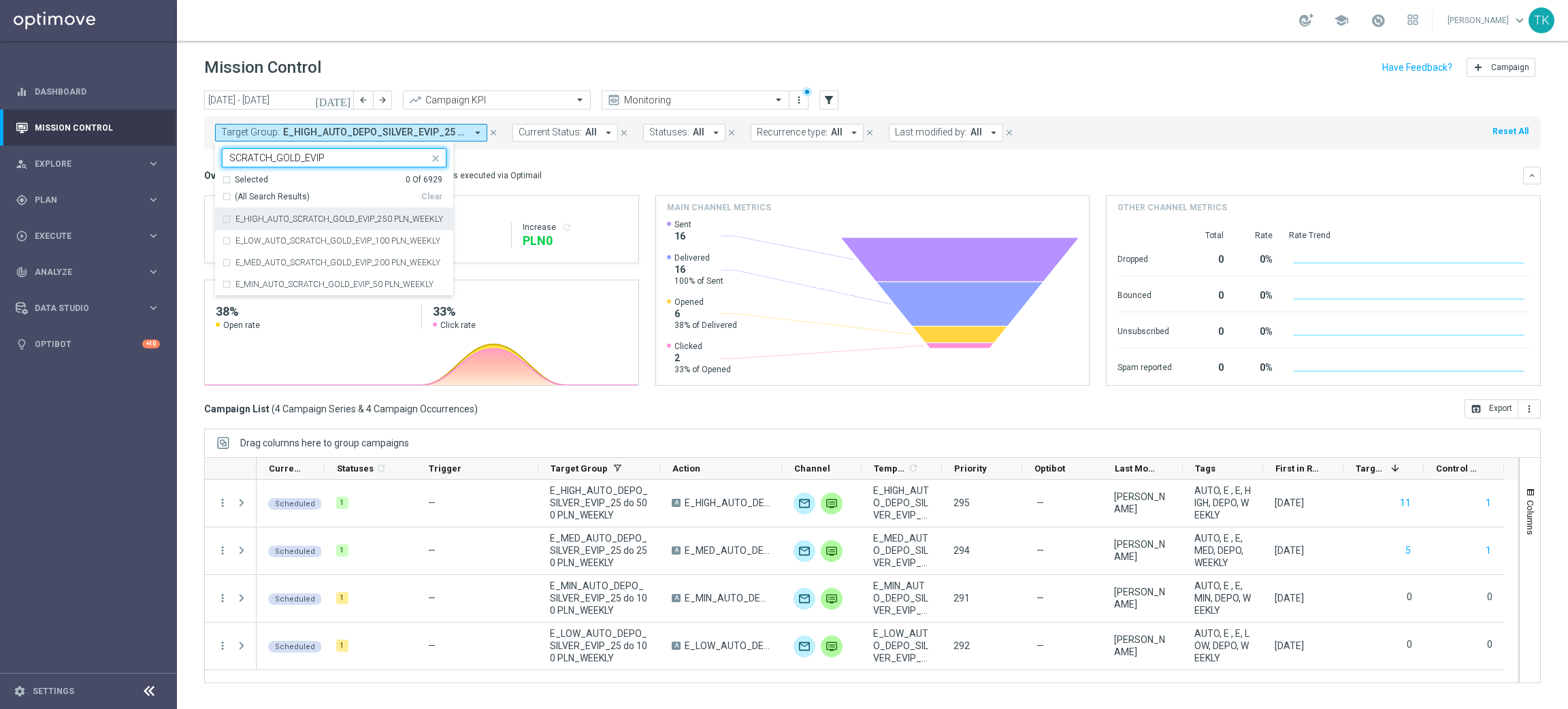
click at [223, 199] on div "(All Search Results)" at bounding box center [321, 197] width 200 height 12
type input "SCRATCH_GOLD_EVIP"
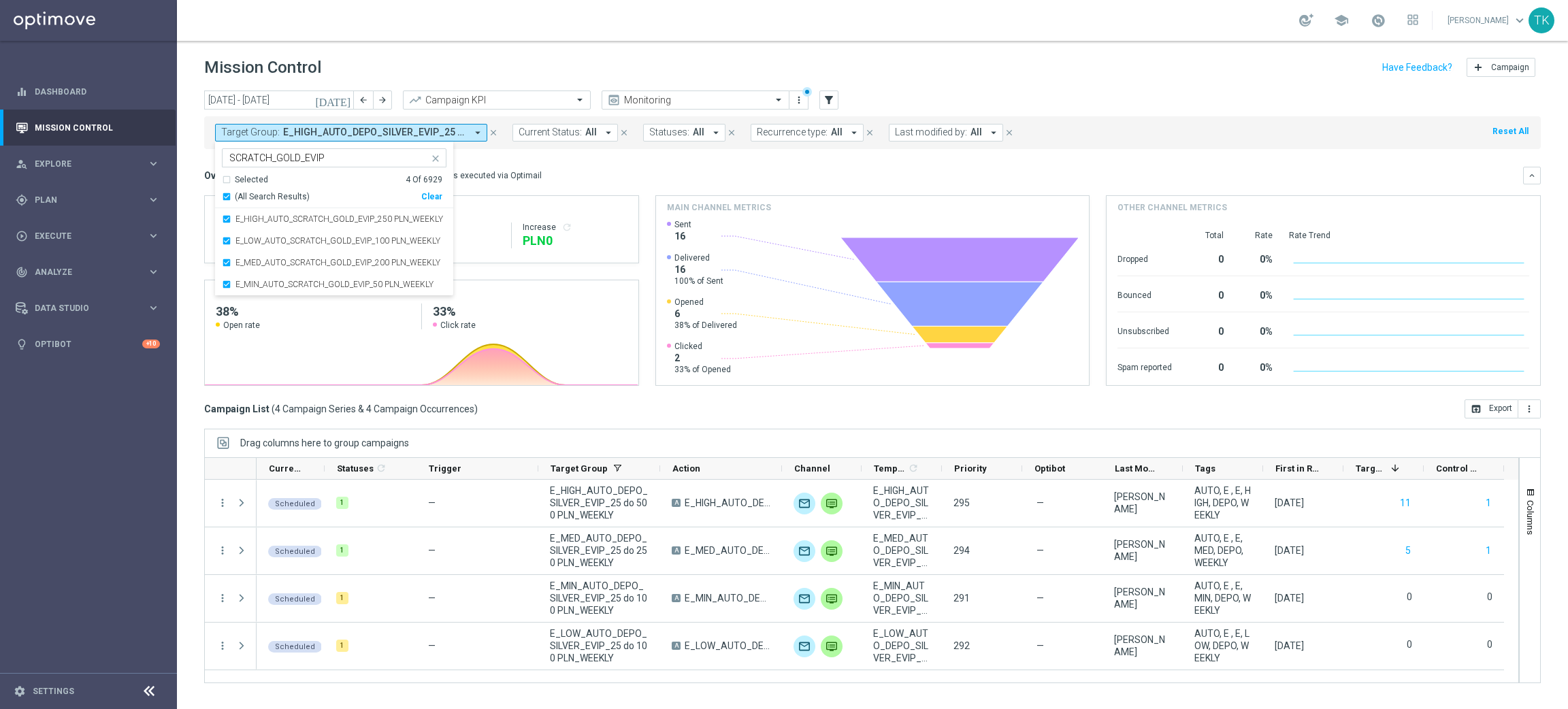
click at [197, 180] on div "[DATE] [DATE] - [DATE] arrow_back arrow_forward Campaign KPI trending_up Monito…" at bounding box center [872, 394] width 1391 height 607
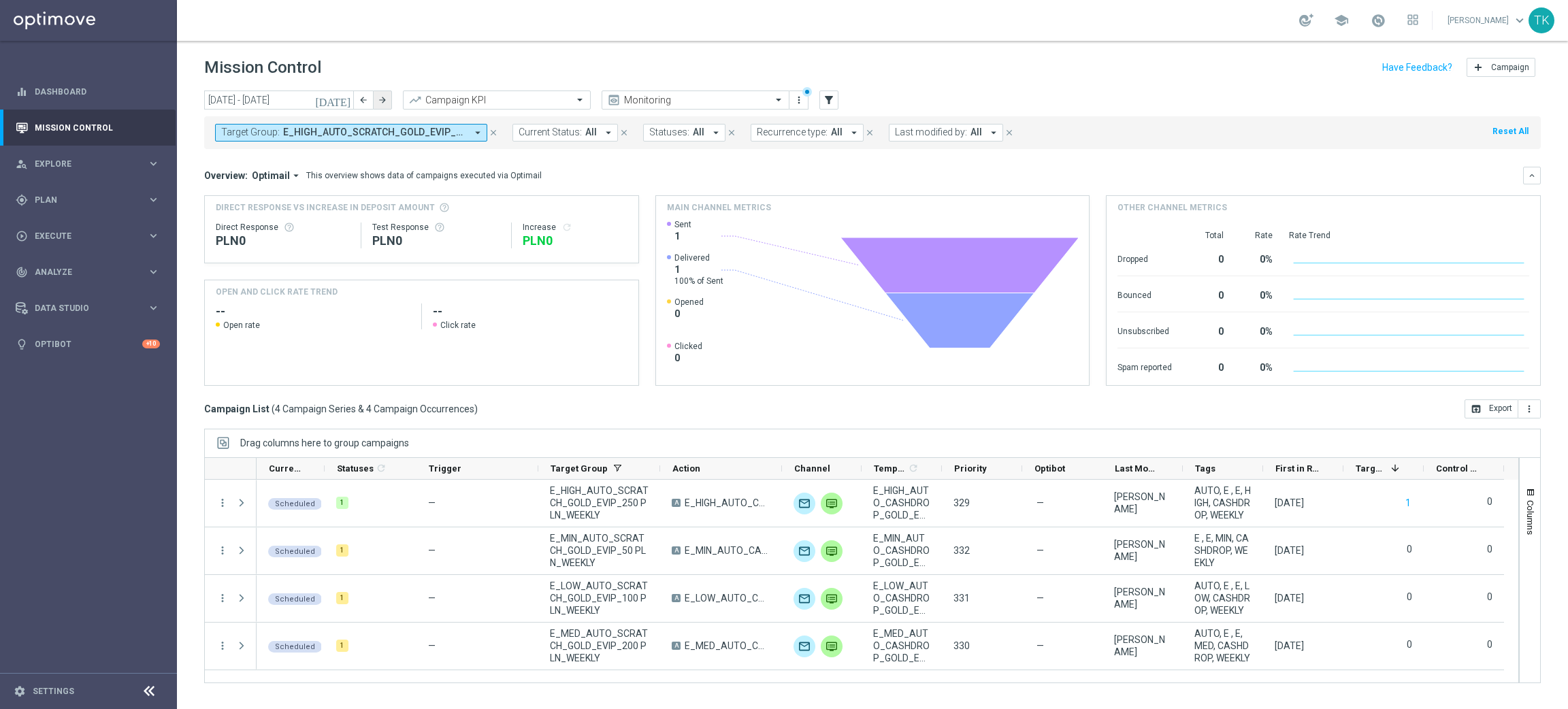
click at [387, 100] on icon "arrow_forward" at bounding box center [383, 100] width 10 height 10
type input "[DATE] - [DATE]"
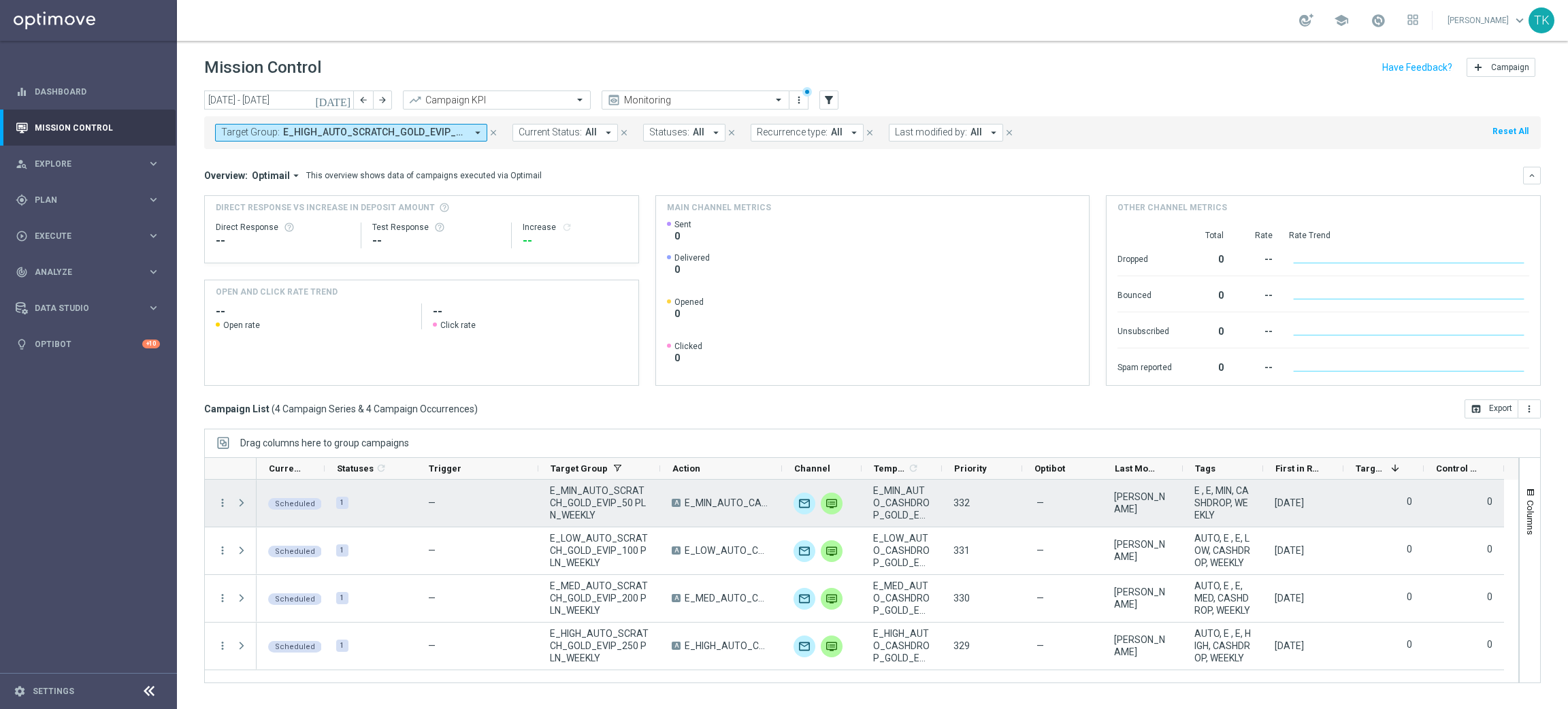
click at [243, 508] on span "Press SPACE to select this row." at bounding box center [241, 502] width 12 height 11
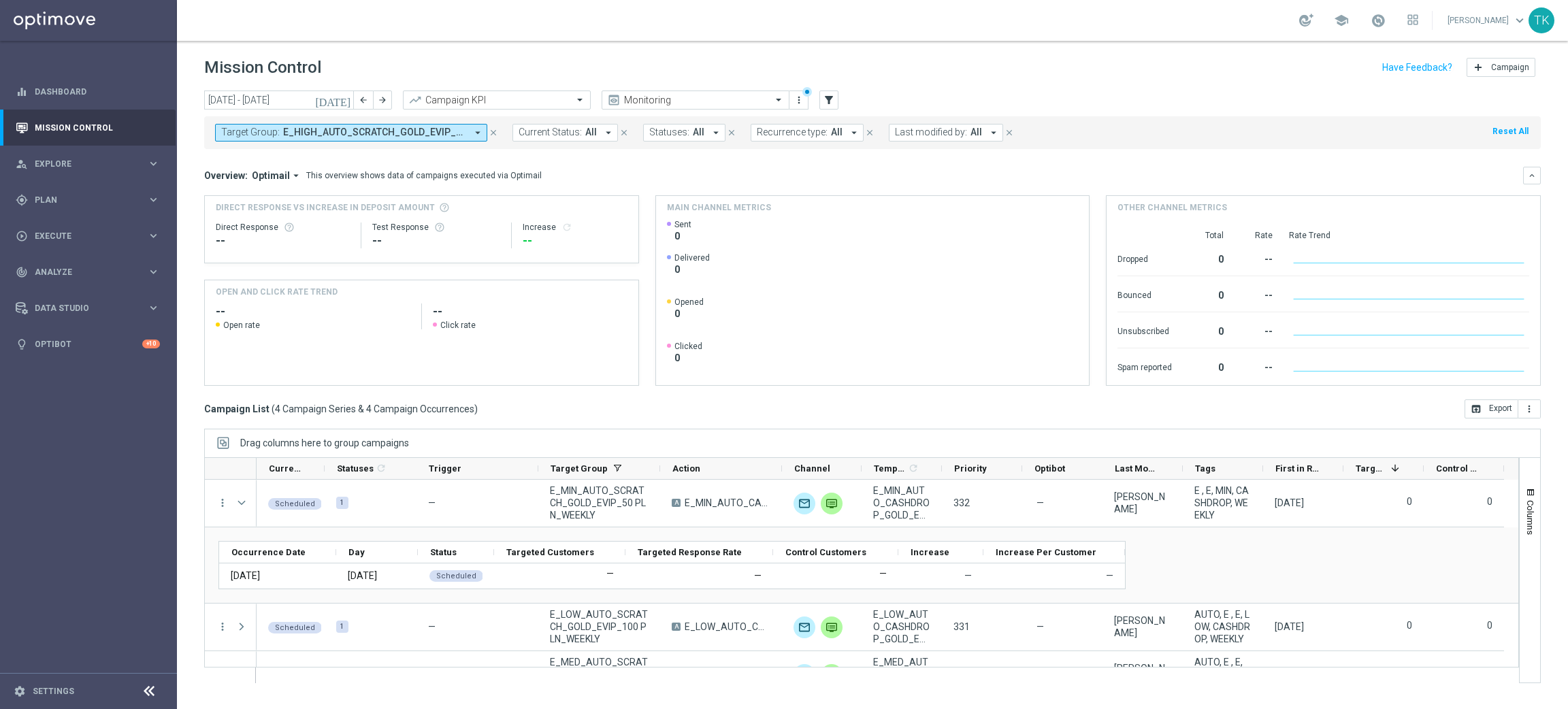
click at [288, 128] on span "E_HIGH_AUTO_SCRATCH_GOLD_EVIP_250 PLN_WEEKLY, E_LOW_AUTO_SCRATCH_GOLD_EVIP_100 …" at bounding box center [375, 133] width 183 height 12
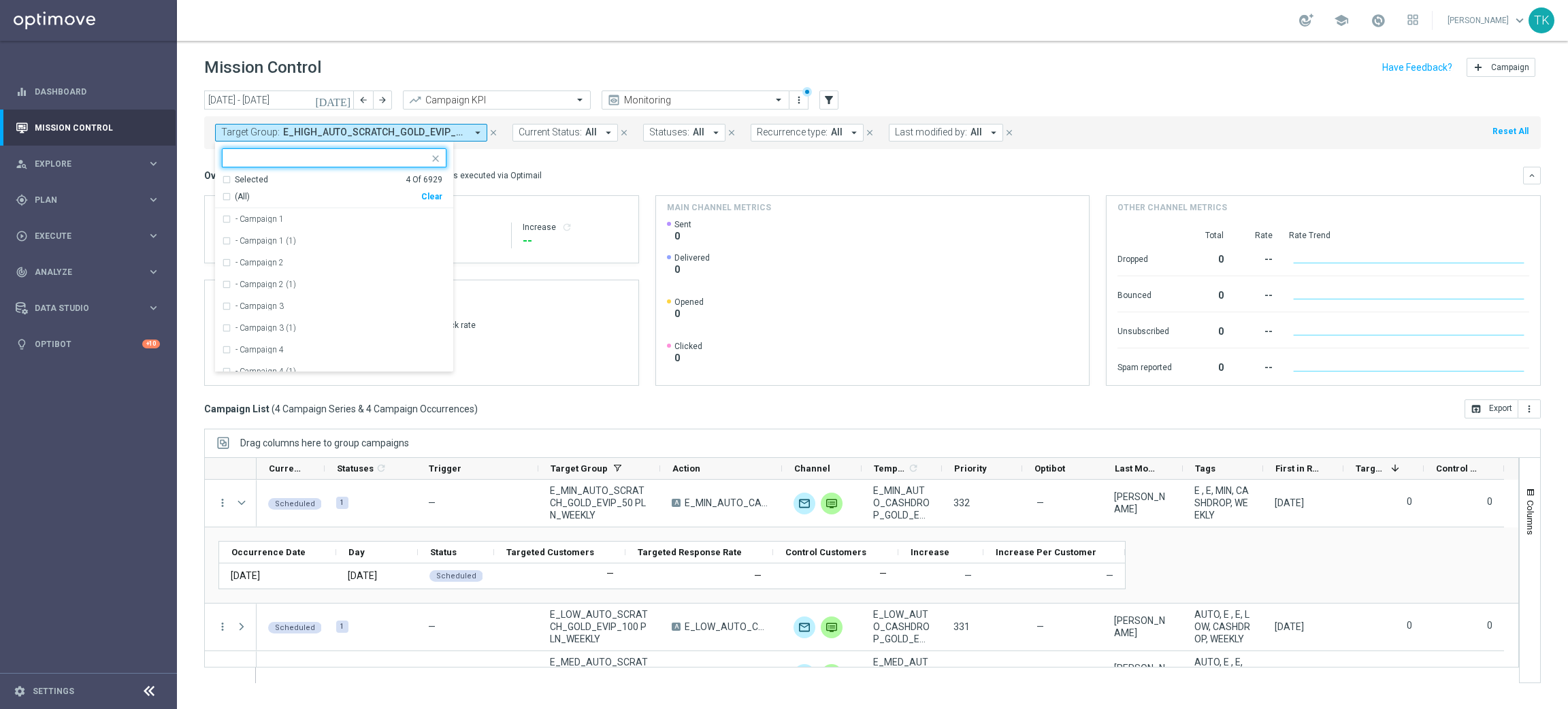
click at [0, 0] on div "Clear" at bounding box center [0, 0] width 0 height 0
click at [326, 163] on input "text" at bounding box center [329, 159] width 200 height 12
paste input "UTO_SCRATCH_SILVER_EVIP"
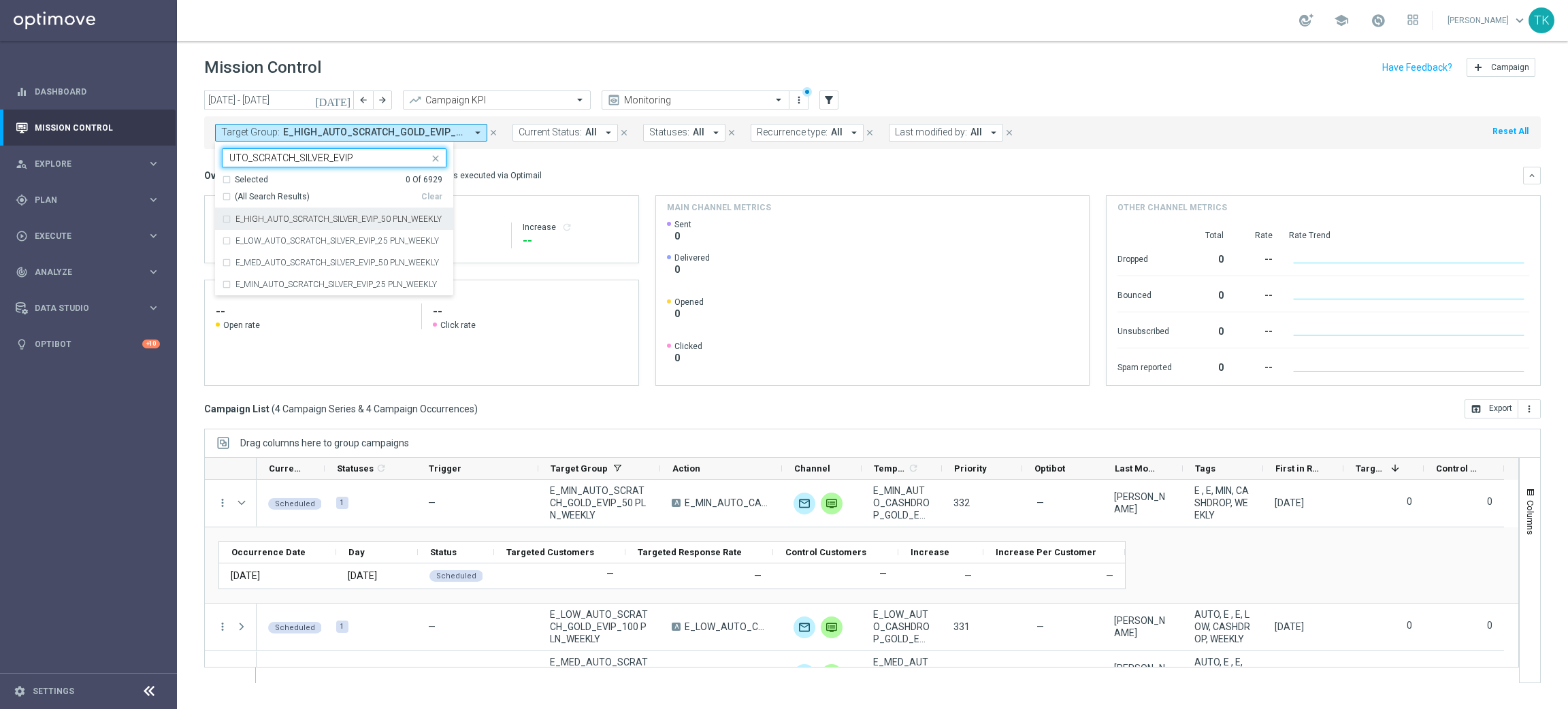
drag, startPoint x: 234, startPoint y: 193, endPoint x: 223, endPoint y: 191, distance: 11.2
click at [226, 193] on div "(All Search Results)" at bounding box center [321, 197] width 200 height 12
type input "UTO_SCRATCH_SILVER_EVIP"
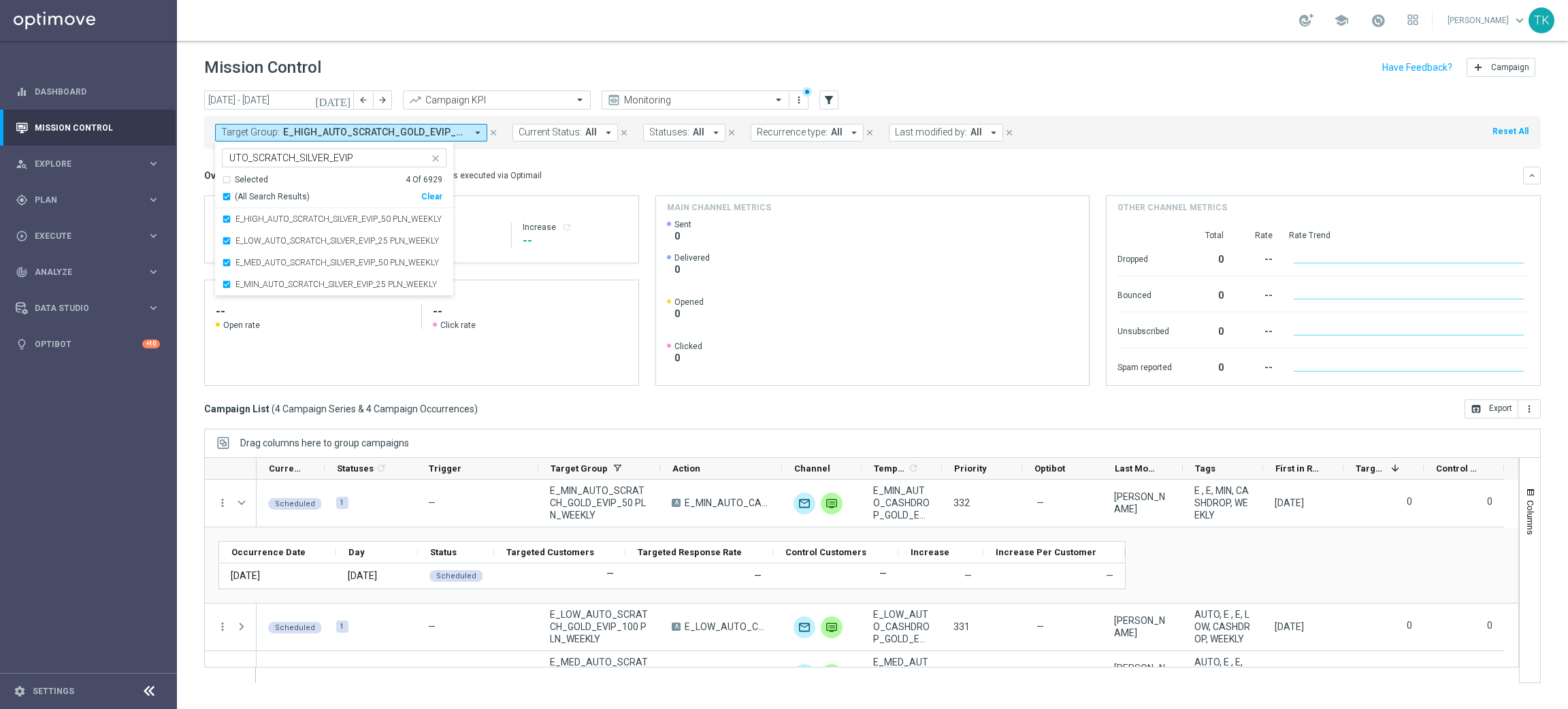
click at [195, 166] on div "[DATE] [DATE] - [DATE] arrow_back arrow_forward Campaign KPI trending_up Monito…" at bounding box center [872, 394] width 1391 height 607
